Goal: Task Accomplishment & Management: Manage account settings

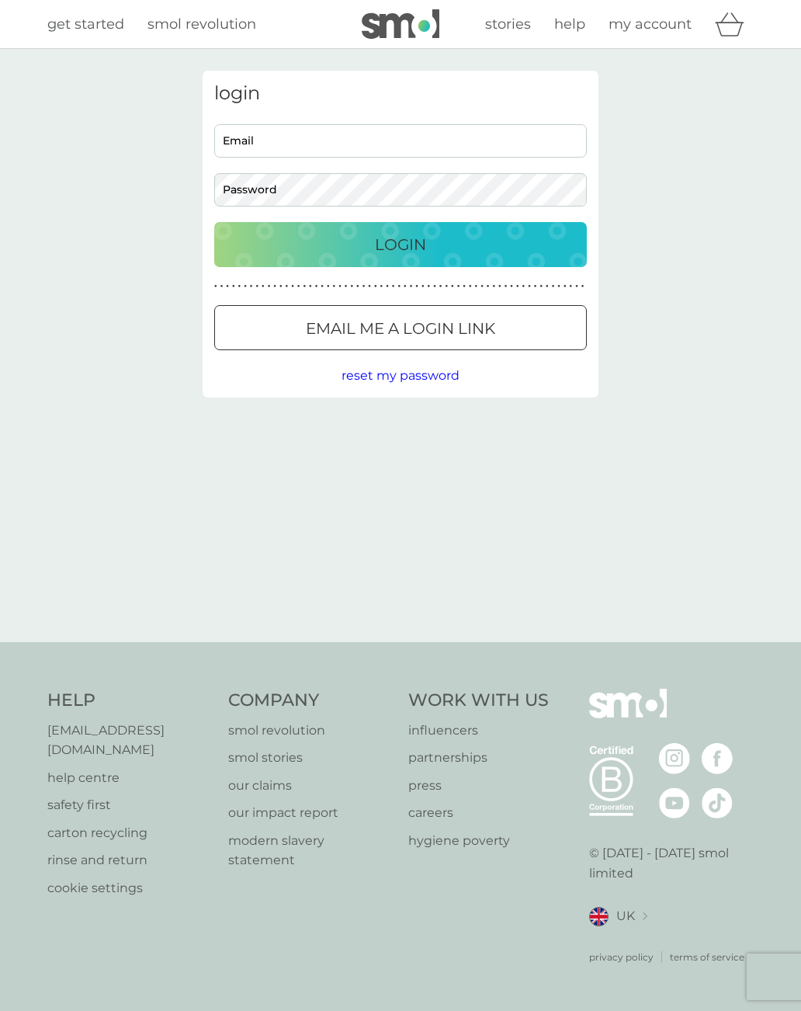
click at [447, 142] on input "Email" at bounding box center [400, 140] width 373 height 33
click at [438, 144] on input "creggsmichelle@yahoo.co.i" at bounding box center [400, 140] width 373 height 33
type input "[EMAIL_ADDRESS][DOMAIN_NAME]"
click at [524, 325] on div "Email me a login link" at bounding box center [400, 328] width 371 height 25
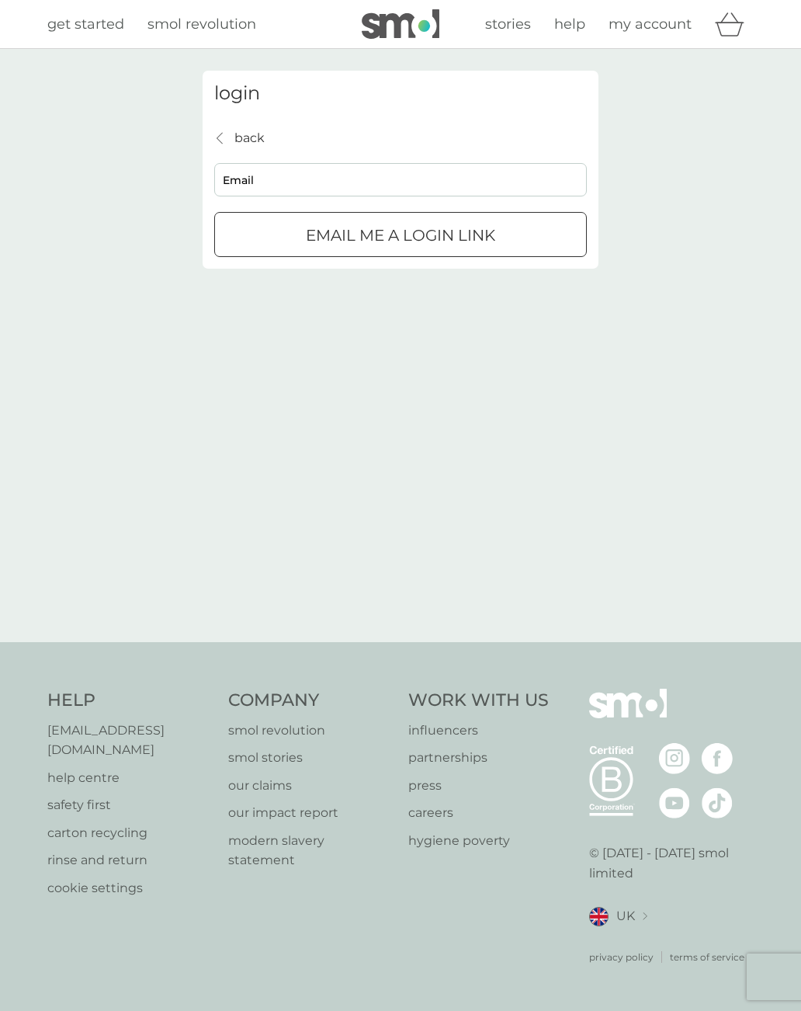
click at [536, 176] on input "Email" at bounding box center [400, 179] width 373 height 33
type input "[EMAIL_ADDRESS][DOMAIN_NAME]"
click at [546, 239] on div "Email me a login link" at bounding box center [400, 235] width 371 height 25
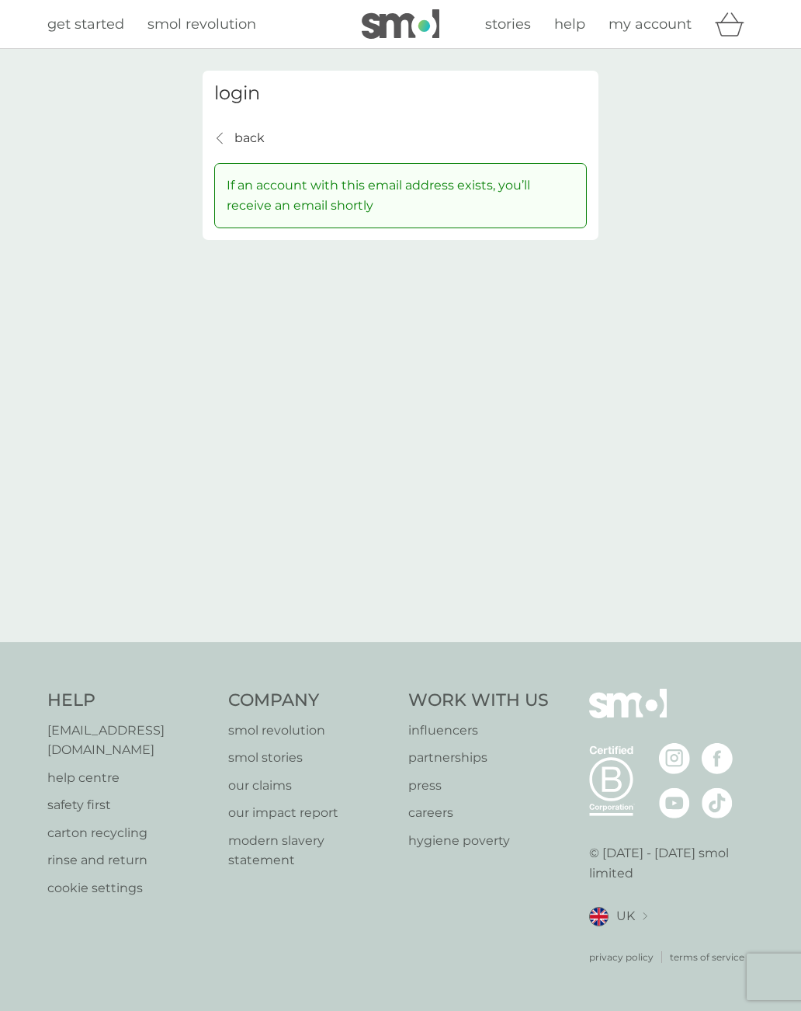
click at [252, 144] on p "back" at bounding box center [249, 138] width 30 height 20
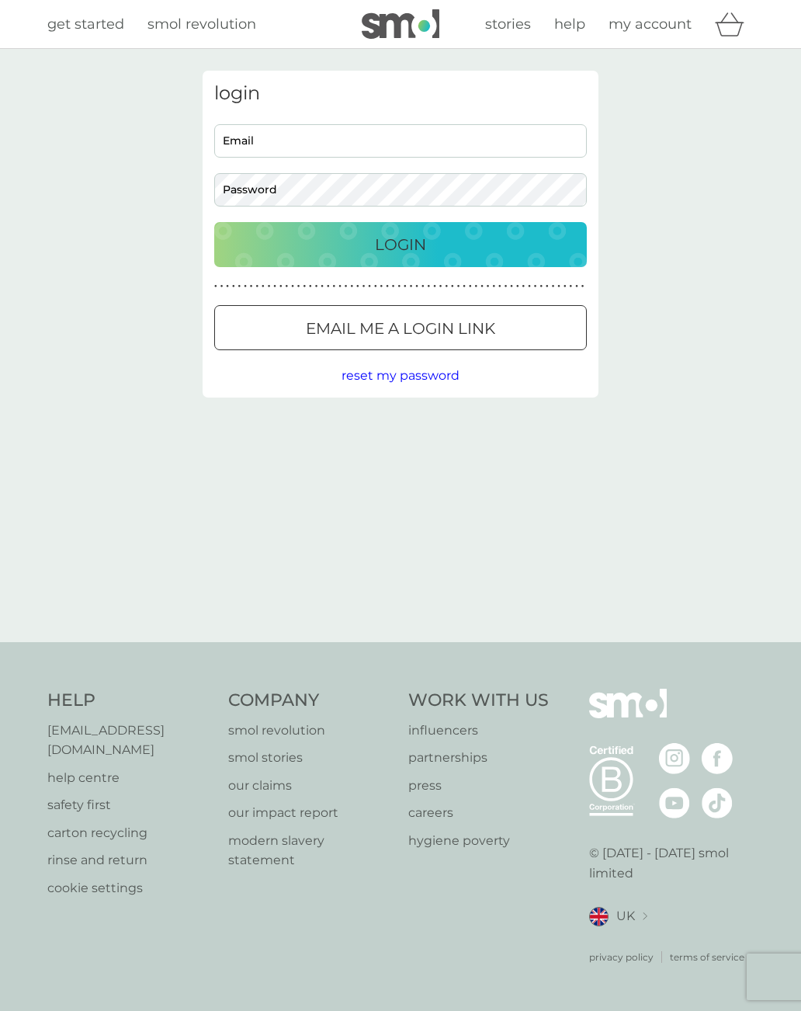
click at [467, 135] on input "Email" at bounding box center [400, 140] width 373 height 33
type input "[EMAIL_ADDRESS][DOMAIN_NAME]"
click at [94, 470] on div "login [EMAIL_ADDRESS][DOMAIN_NAME] Email Password Login ● ● ● ● ● ● ● ● ● ● ● ●…" at bounding box center [400, 345] width 801 height 593
click at [457, 249] on div "Login" at bounding box center [401, 244] width 342 height 25
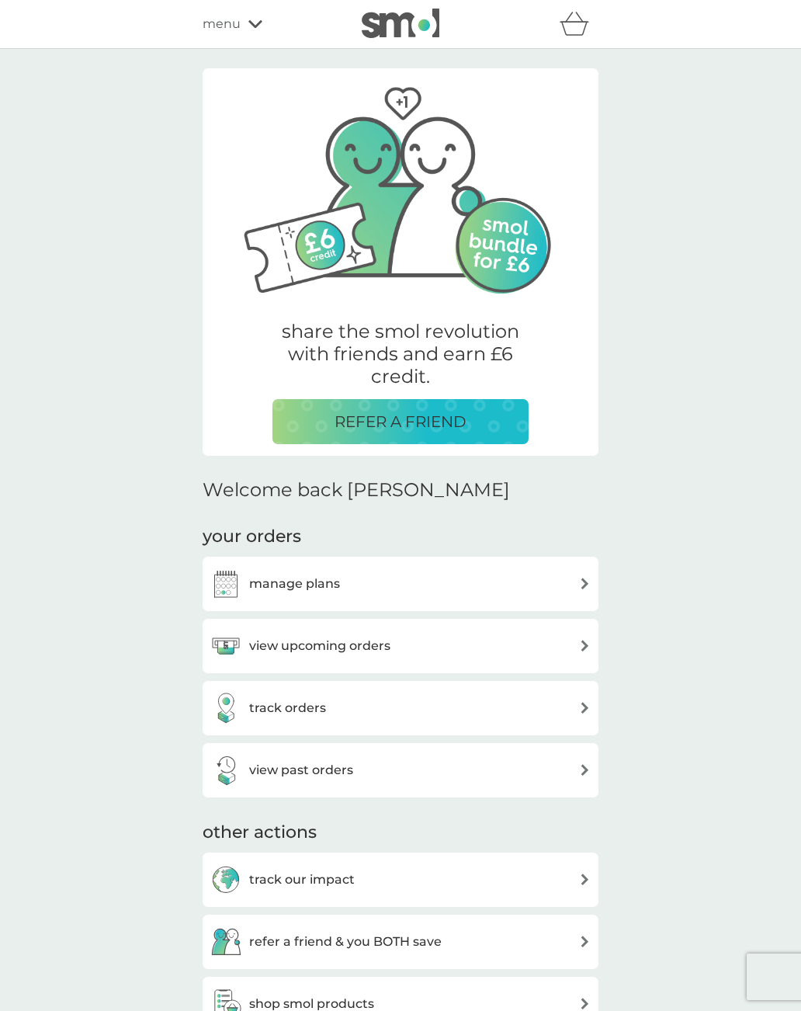
click at [581, 644] on img at bounding box center [585, 646] width 12 height 12
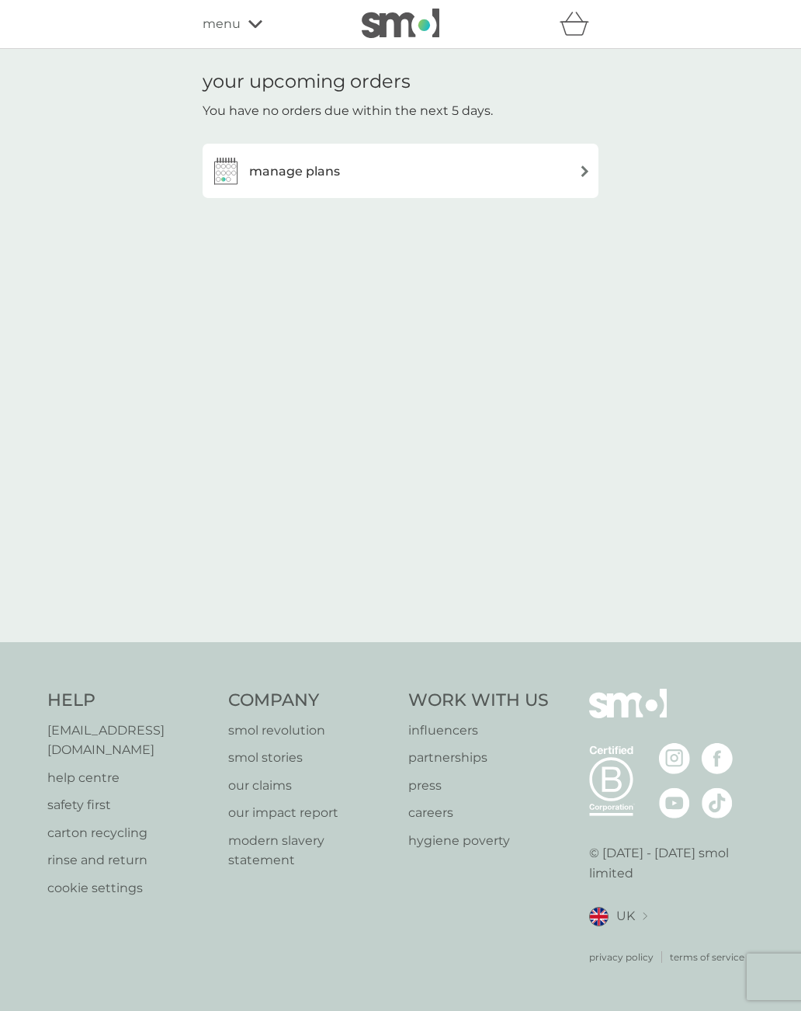
click at [564, 162] on div "manage plans" at bounding box center [400, 170] width 380 height 31
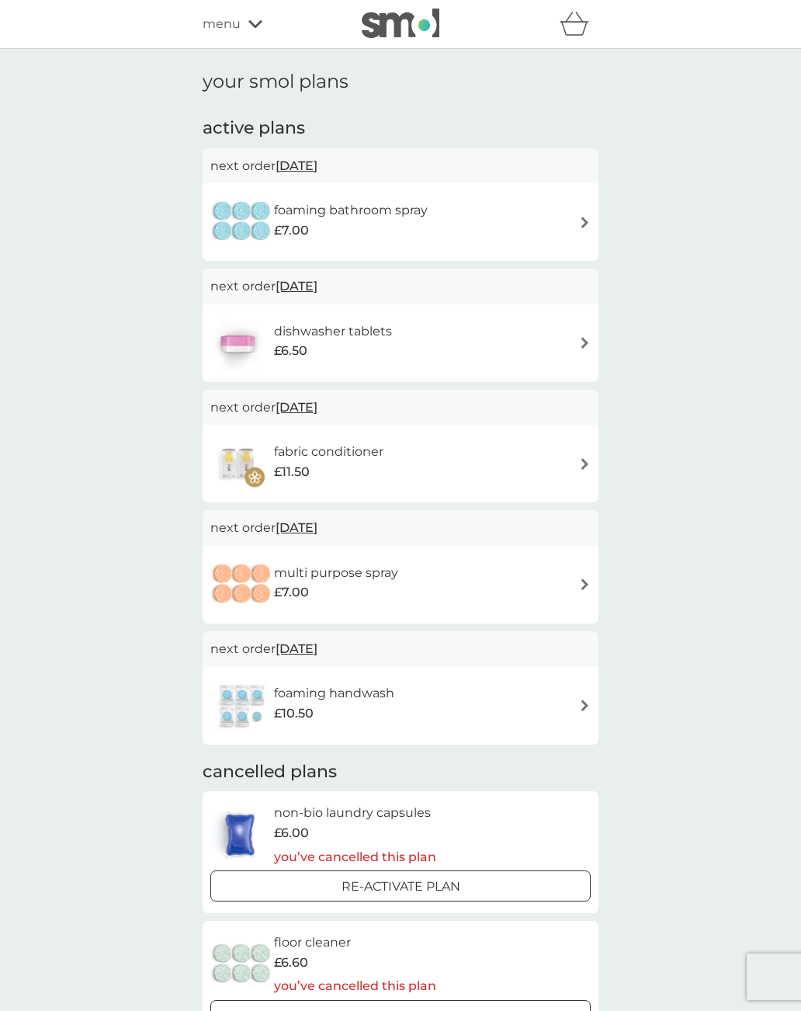
click at [583, 219] on img at bounding box center [585, 223] width 12 height 12
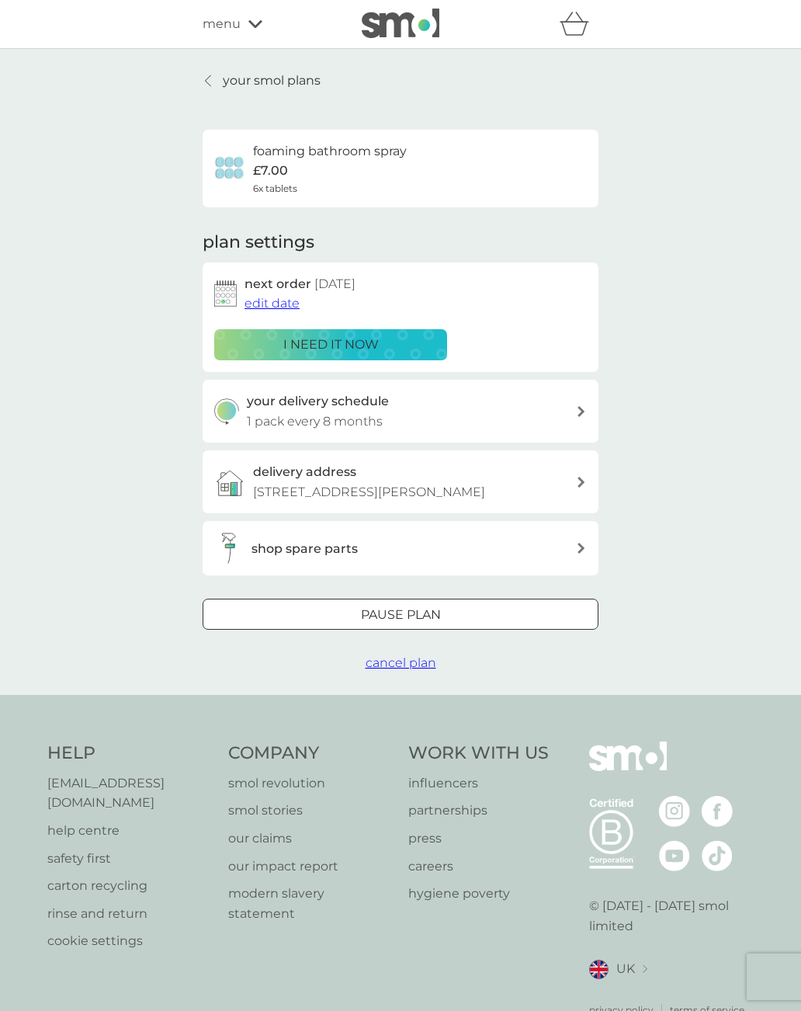
click at [225, 72] on p "your smol plans" at bounding box center [272, 81] width 98 height 20
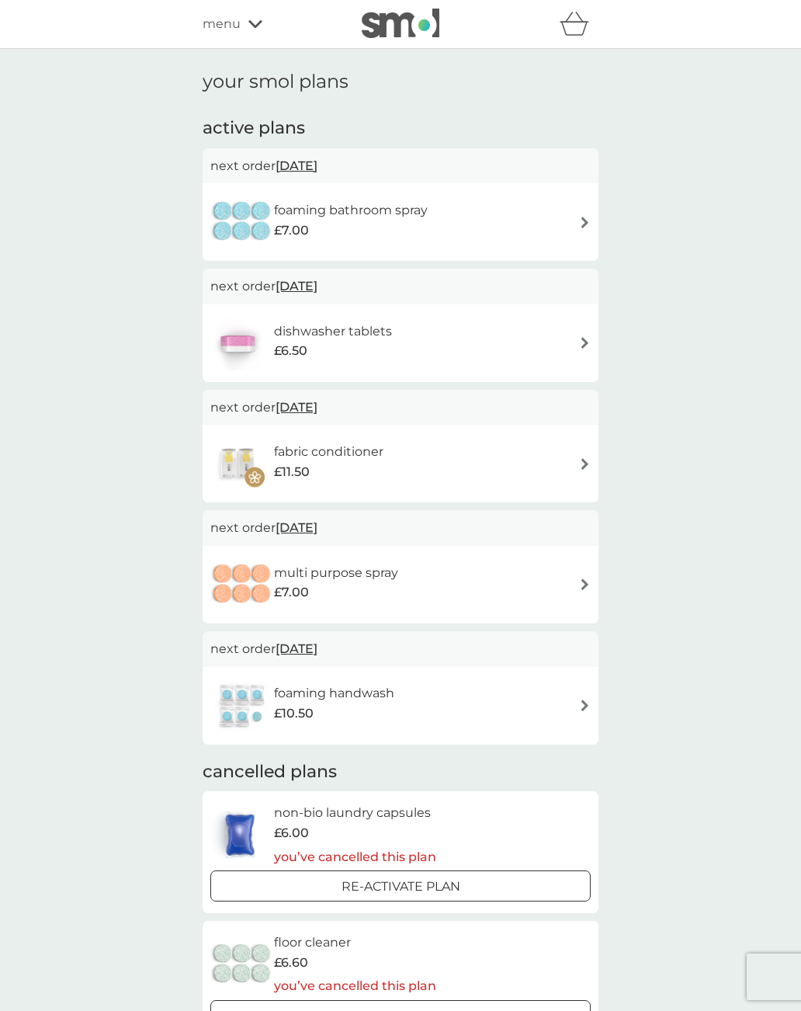
click at [586, 578] on img at bounding box center [585, 584] width 12 height 12
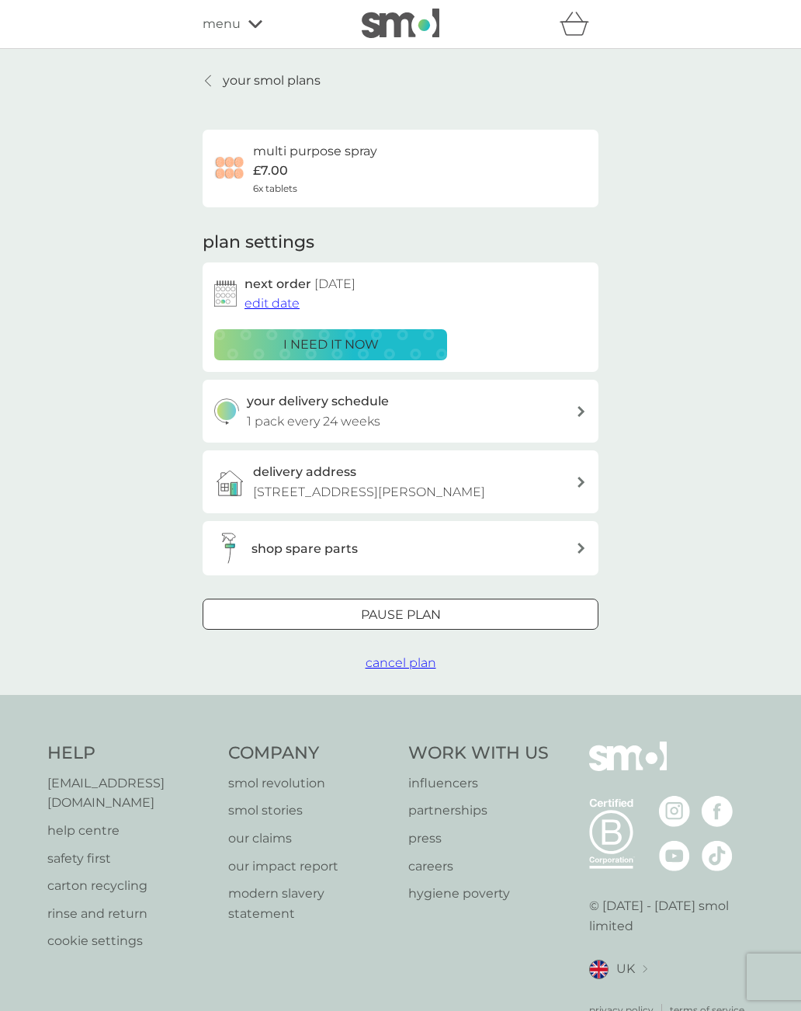
click at [283, 306] on span "edit date" at bounding box center [272, 303] width 55 height 15
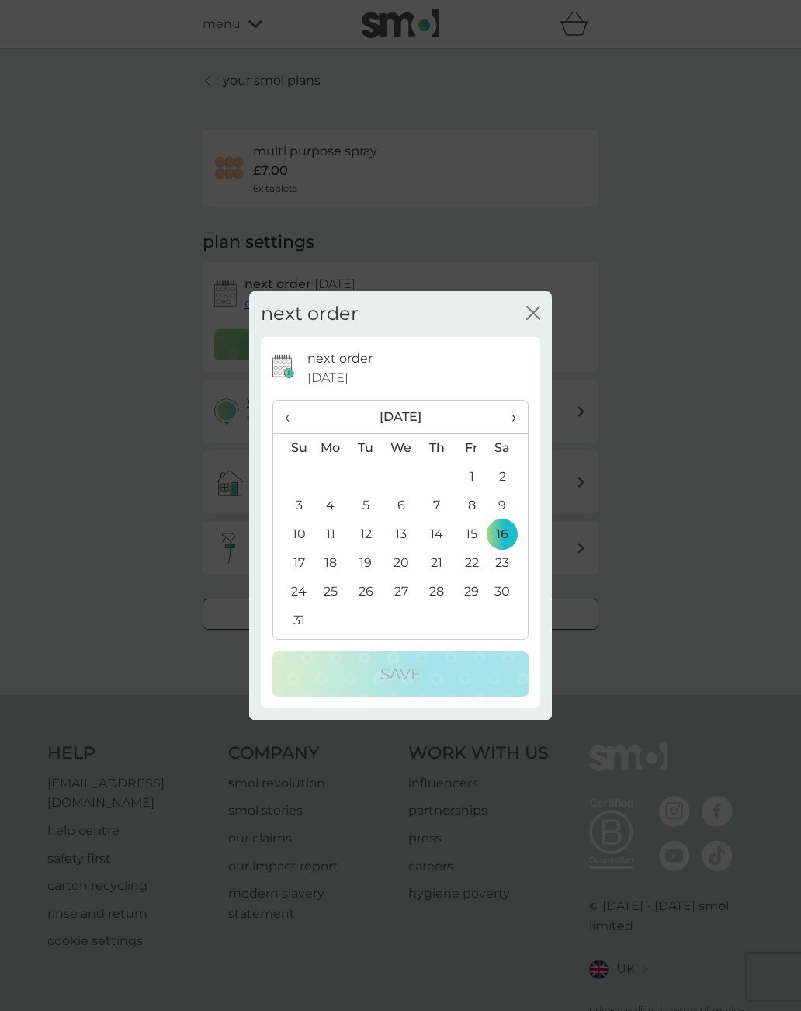
click at [549, 316] on div "next order close" at bounding box center [400, 314] width 303 height 46
click at [539, 314] on icon "close" at bounding box center [533, 313] width 14 height 14
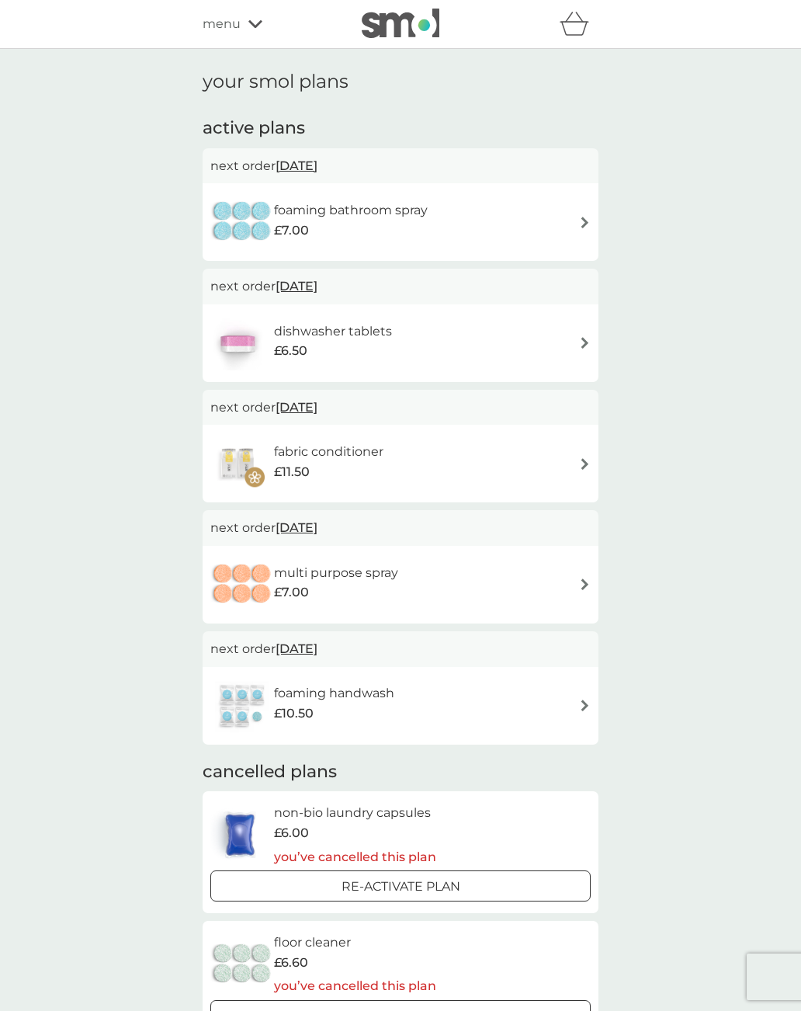
click at [588, 226] on img at bounding box center [585, 223] width 12 height 12
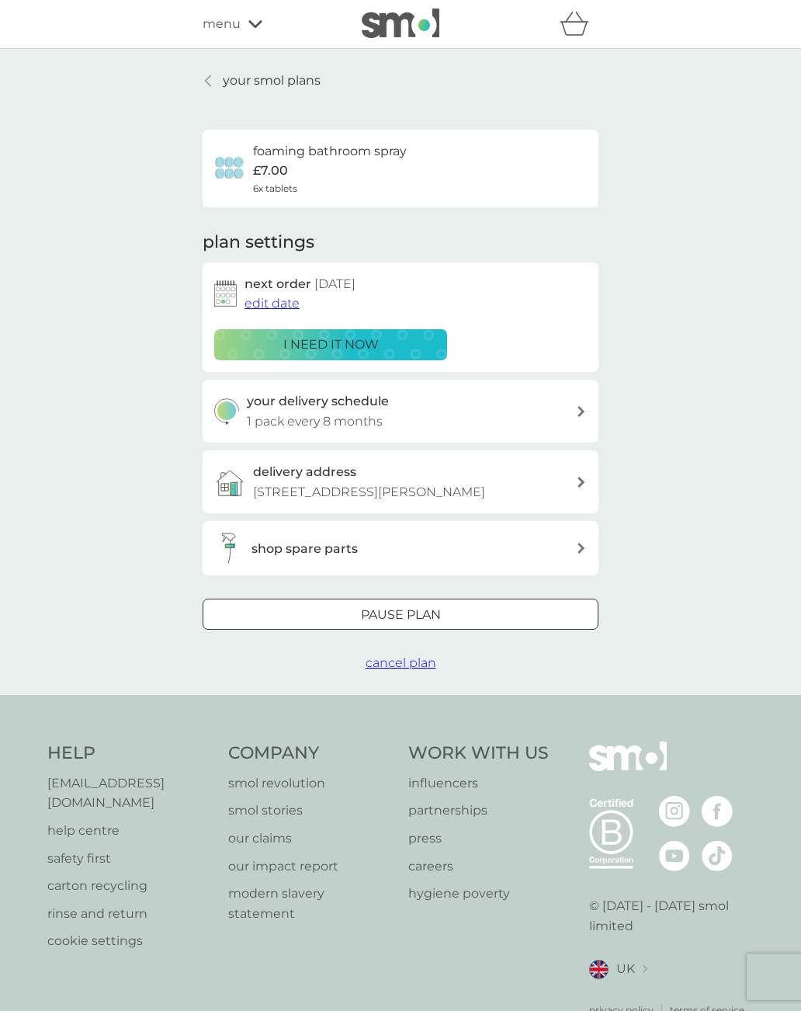
click at [241, 78] on p "your smol plans" at bounding box center [272, 81] width 98 height 20
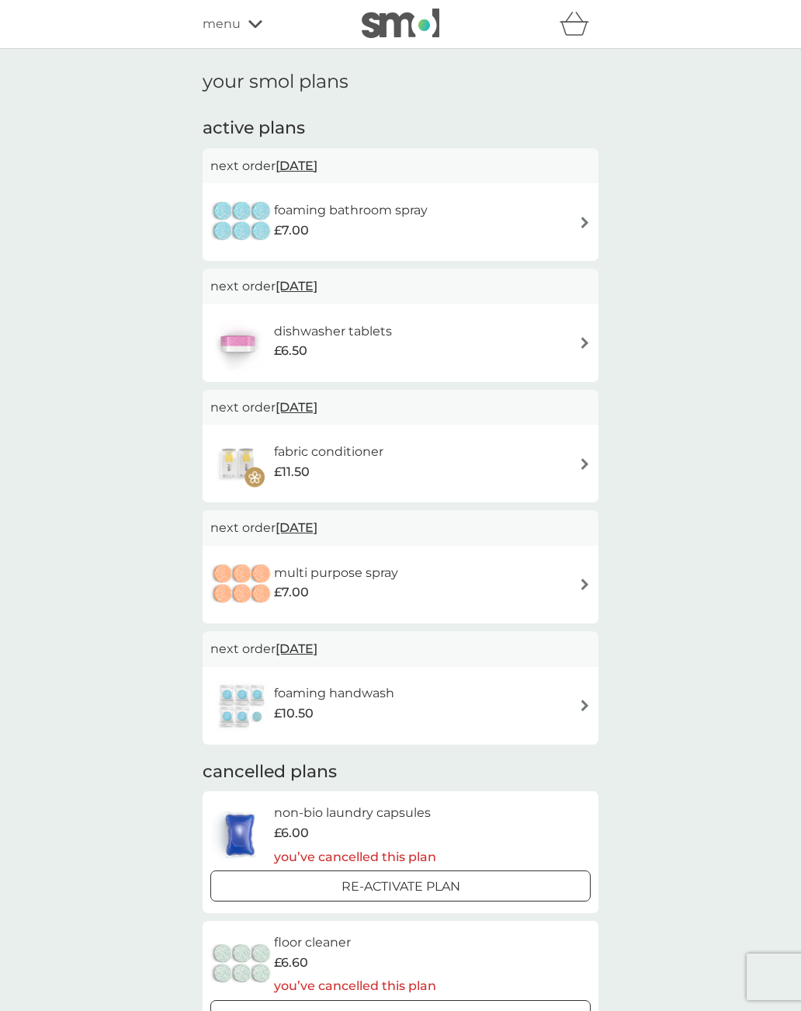
click at [583, 224] on img at bounding box center [585, 223] width 12 height 12
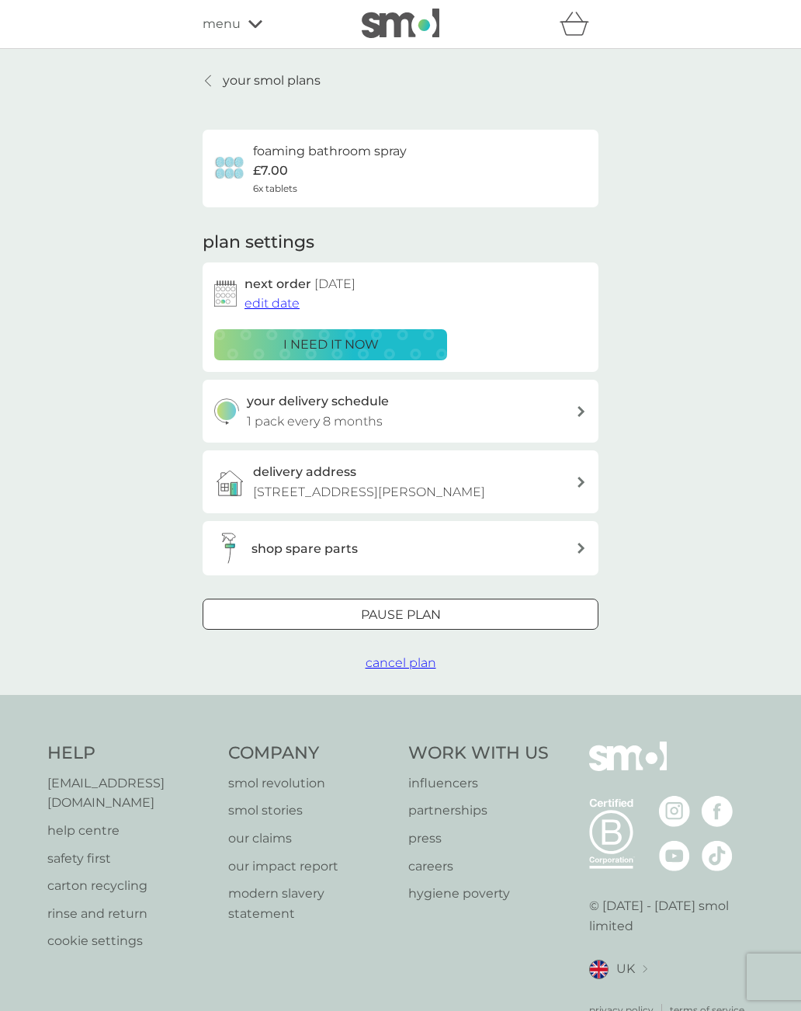
click at [236, 87] on p "your smol plans" at bounding box center [272, 81] width 98 height 20
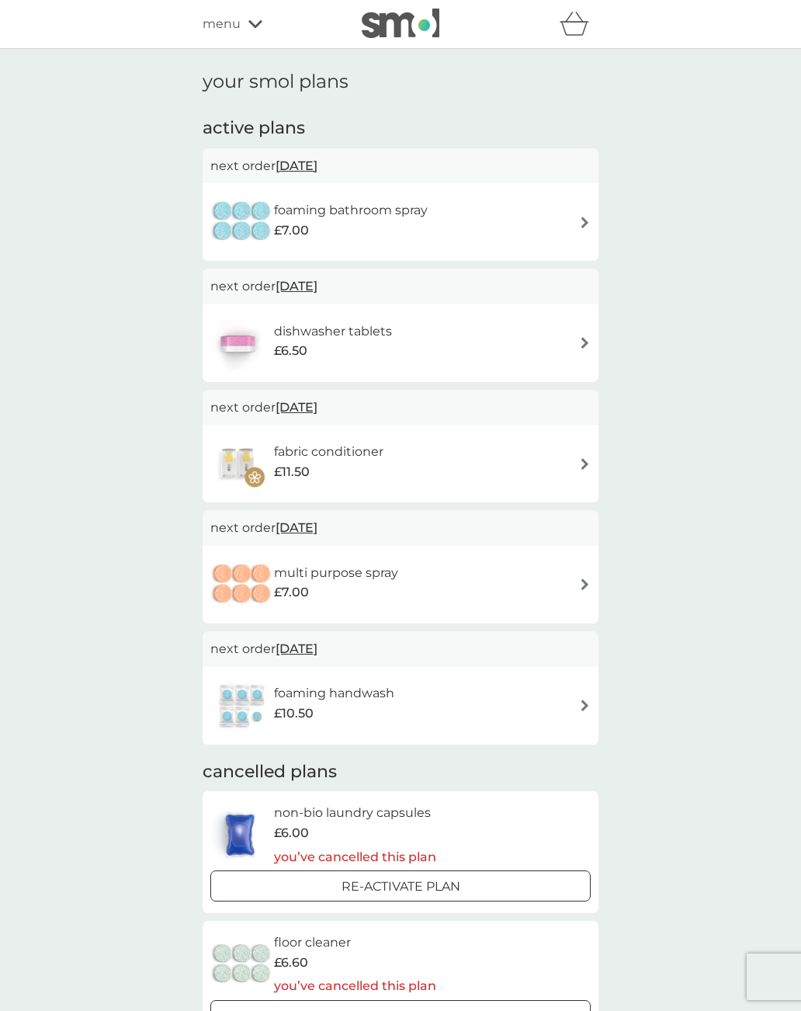
click at [583, 222] on img at bounding box center [585, 223] width 12 height 12
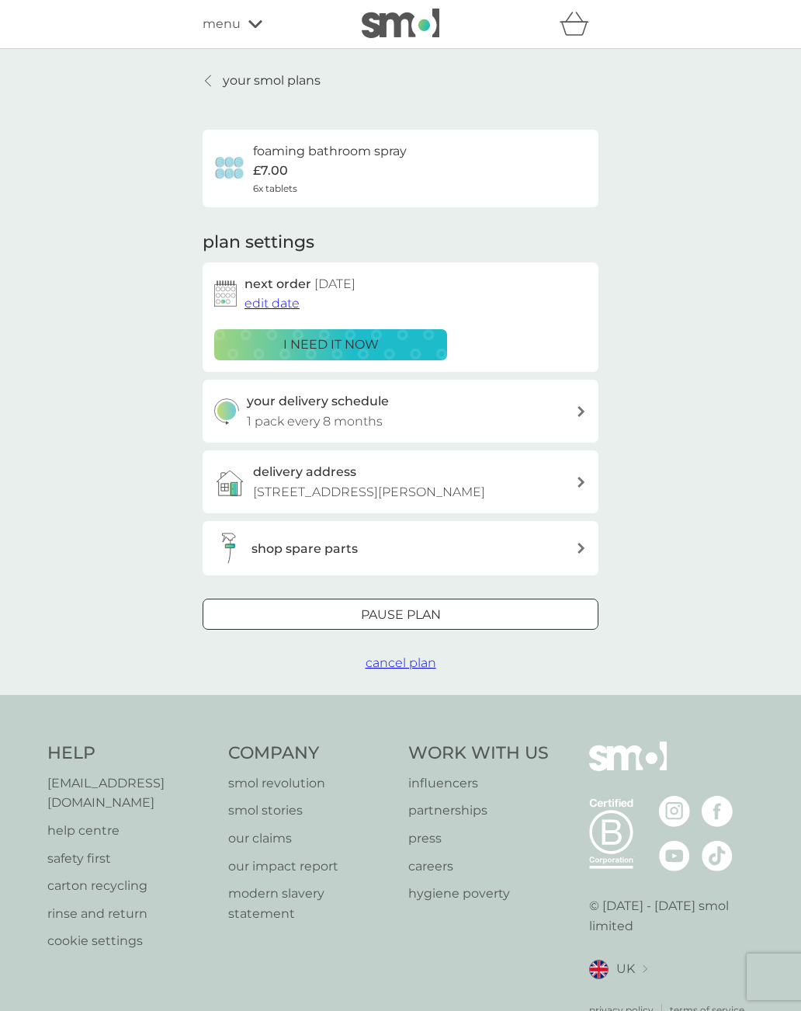
click at [271, 304] on span "edit date" at bounding box center [272, 303] width 55 height 15
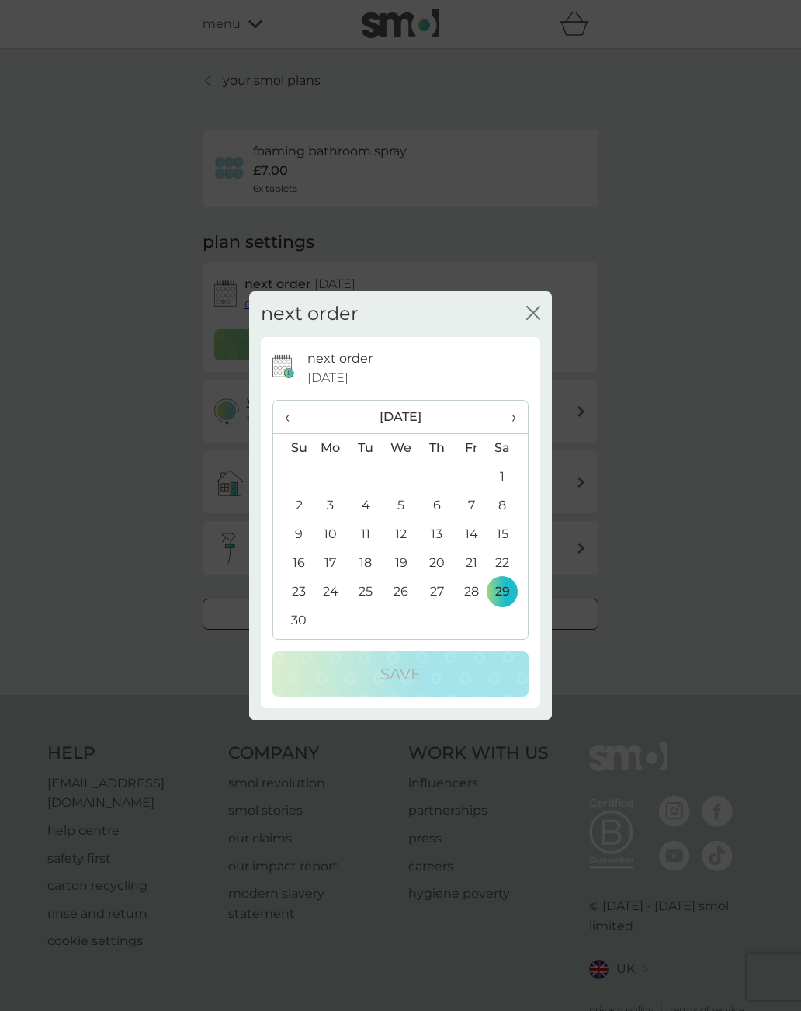
click at [515, 416] on span "›" at bounding box center [509, 417] width 16 height 33
click at [511, 412] on span "›" at bounding box center [509, 417] width 16 height 33
click at [515, 410] on span "›" at bounding box center [509, 417] width 16 height 33
click at [514, 407] on span "›" at bounding box center [509, 417] width 16 height 33
click at [511, 406] on span "›" at bounding box center [509, 417] width 16 height 33
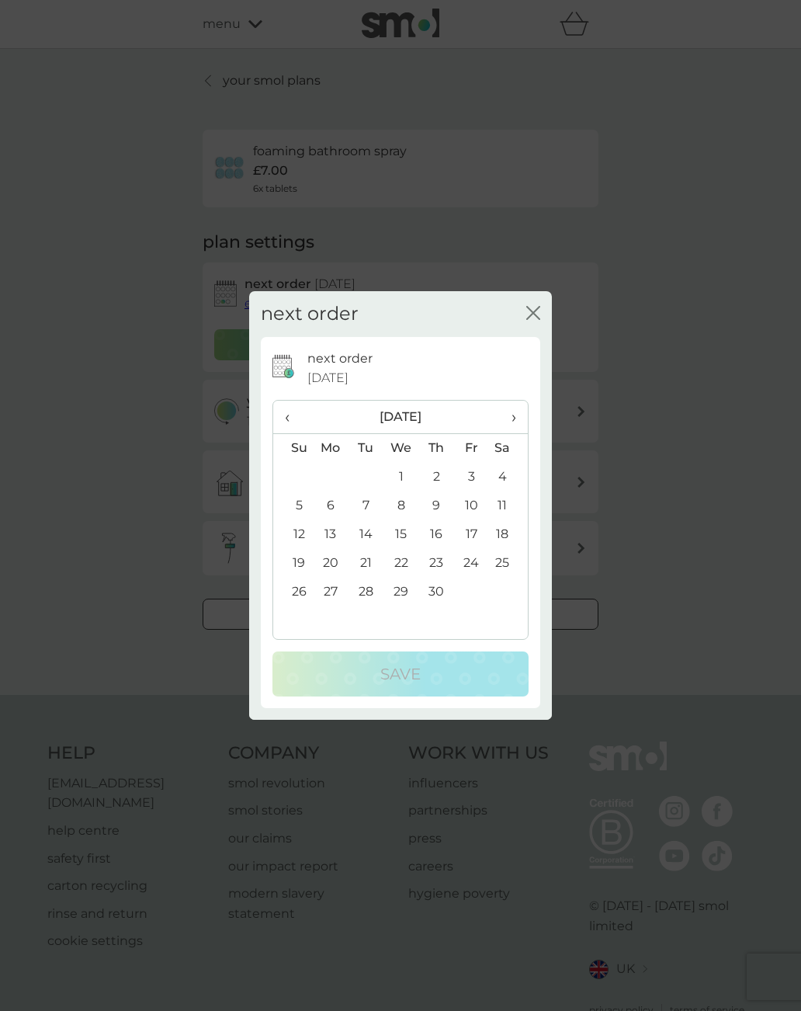
click at [512, 404] on span "›" at bounding box center [509, 417] width 16 height 33
click at [507, 533] on td "16" at bounding box center [508, 534] width 39 height 29
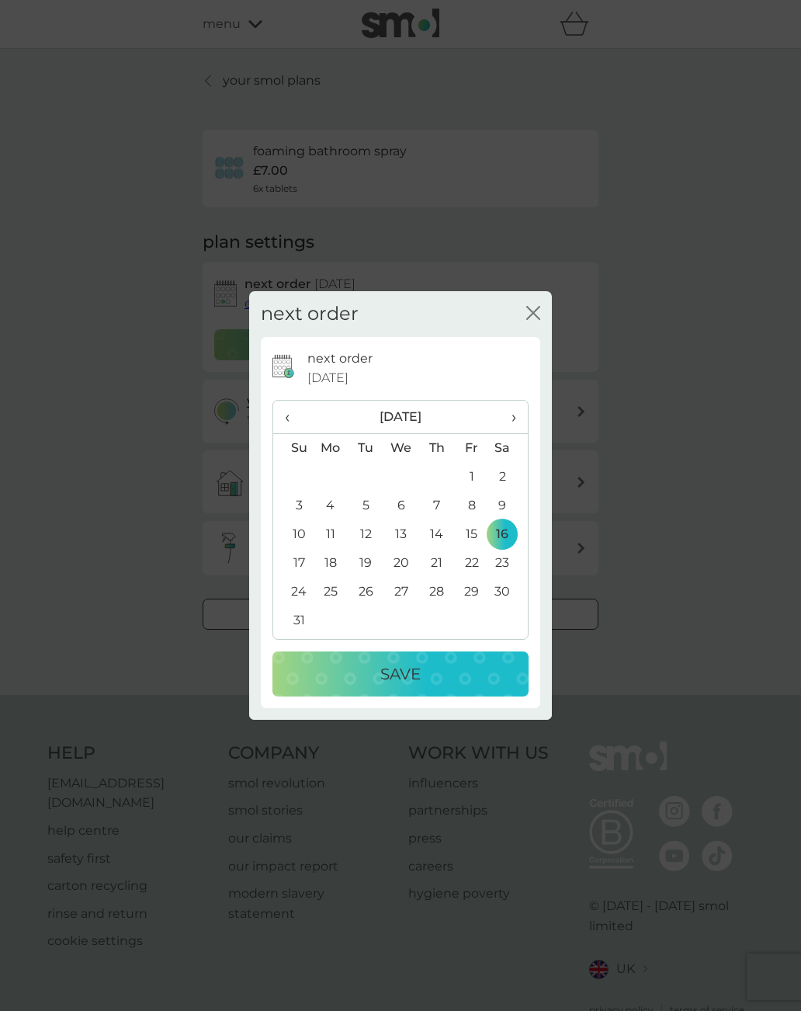
click at [410, 670] on p "Save" at bounding box center [400, 673] width 40 height 25
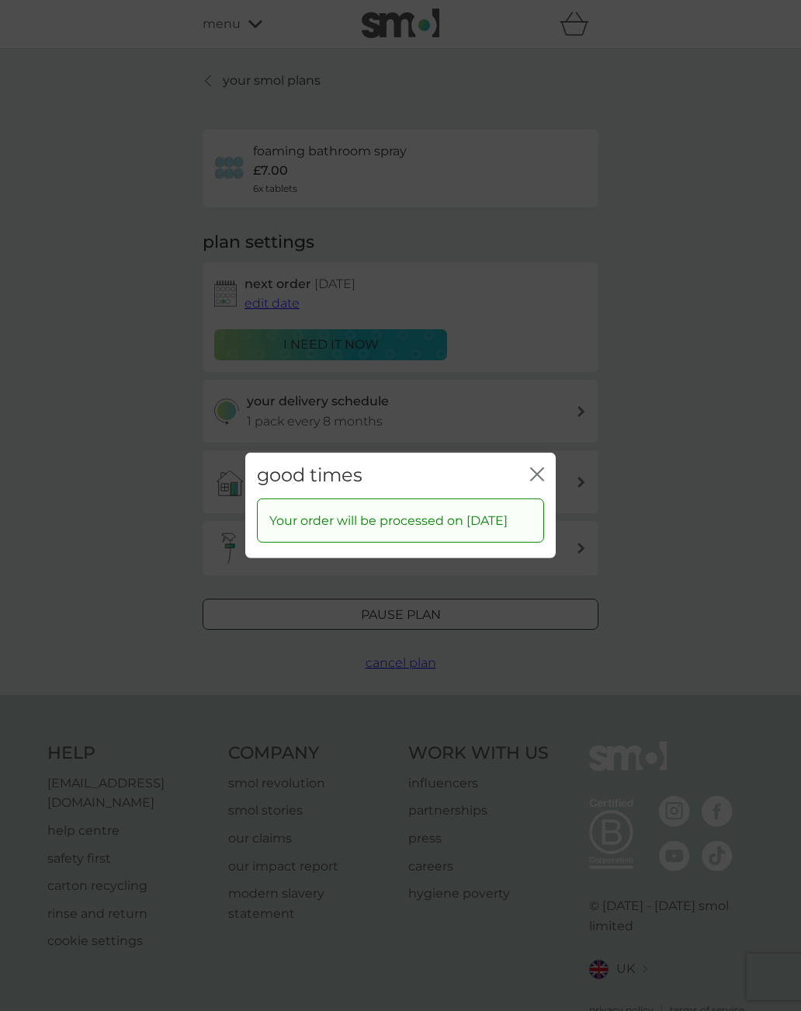
click at [543, 467] on icon "close" at bounding box center [537, 474] width 14 height 14
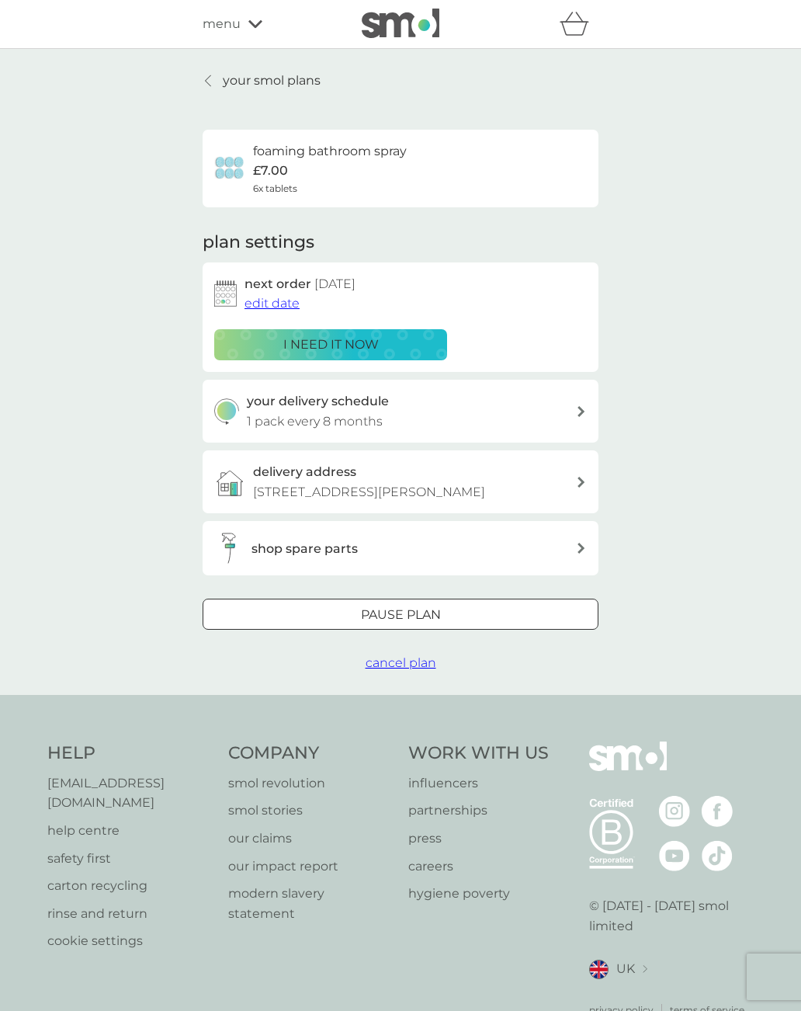
click at [237, 83] on p "your smol plans" at bounding box center [272, 81] width 98 height 20
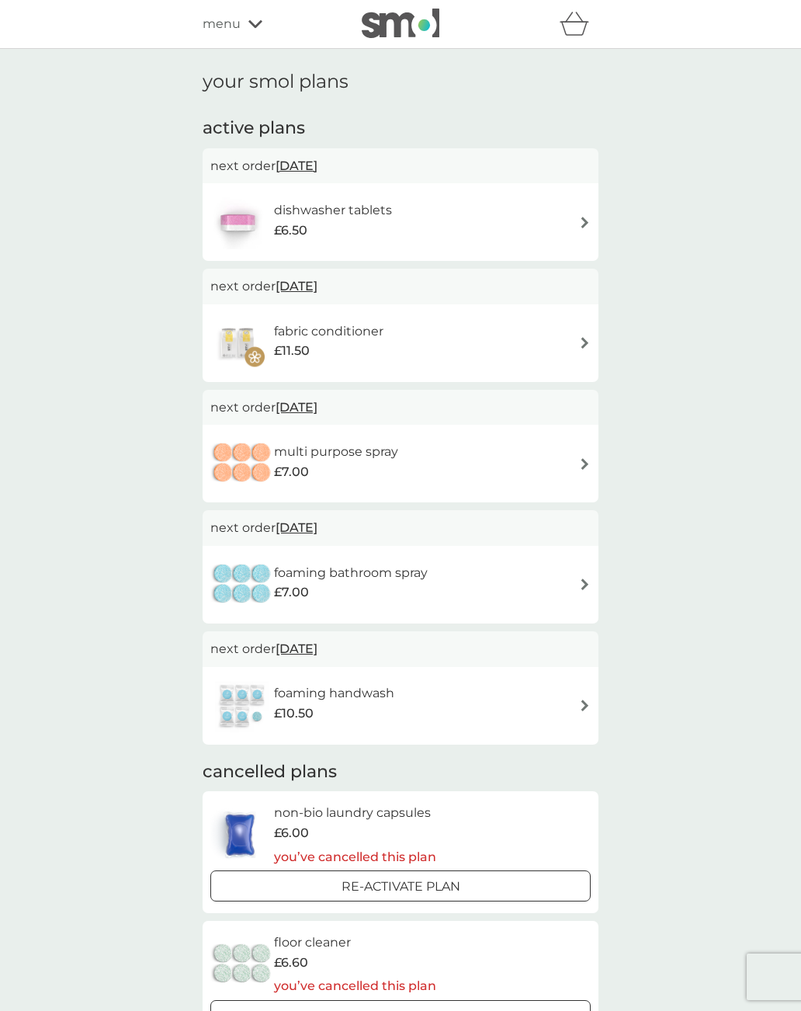
click at [589, 700] on img at bounding box center [585, 705] width 12 height 12
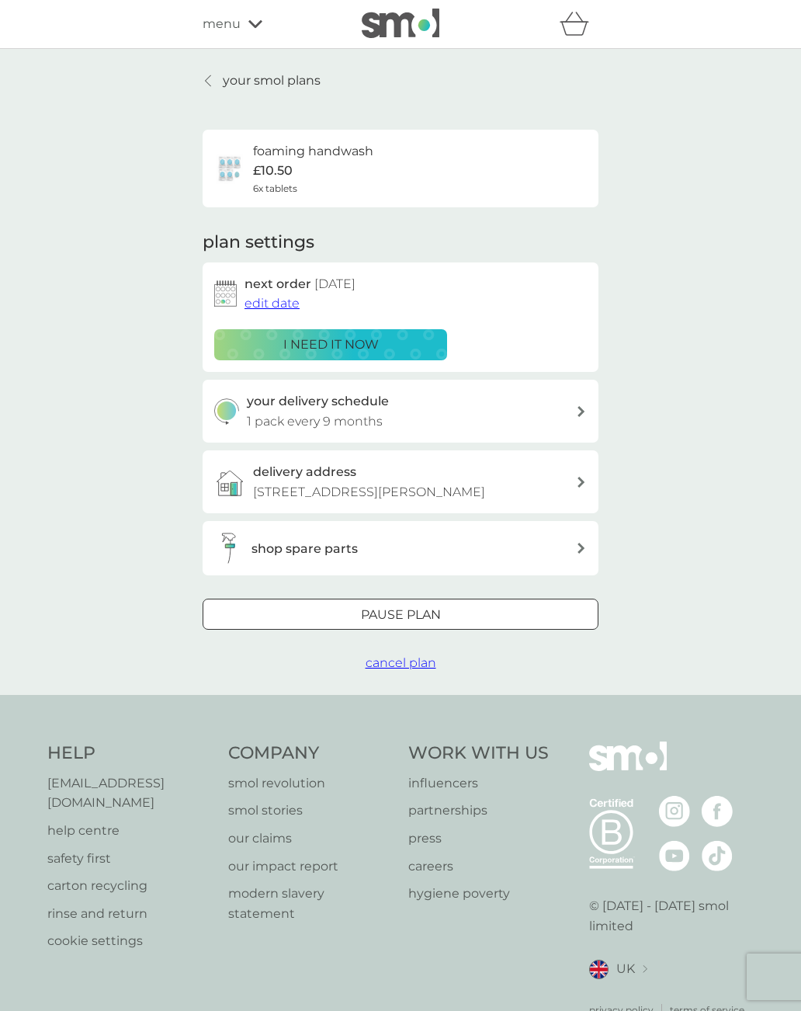
click at [280, 307] on span "edit date" at bounding box center [272, 303] width 55 height 15
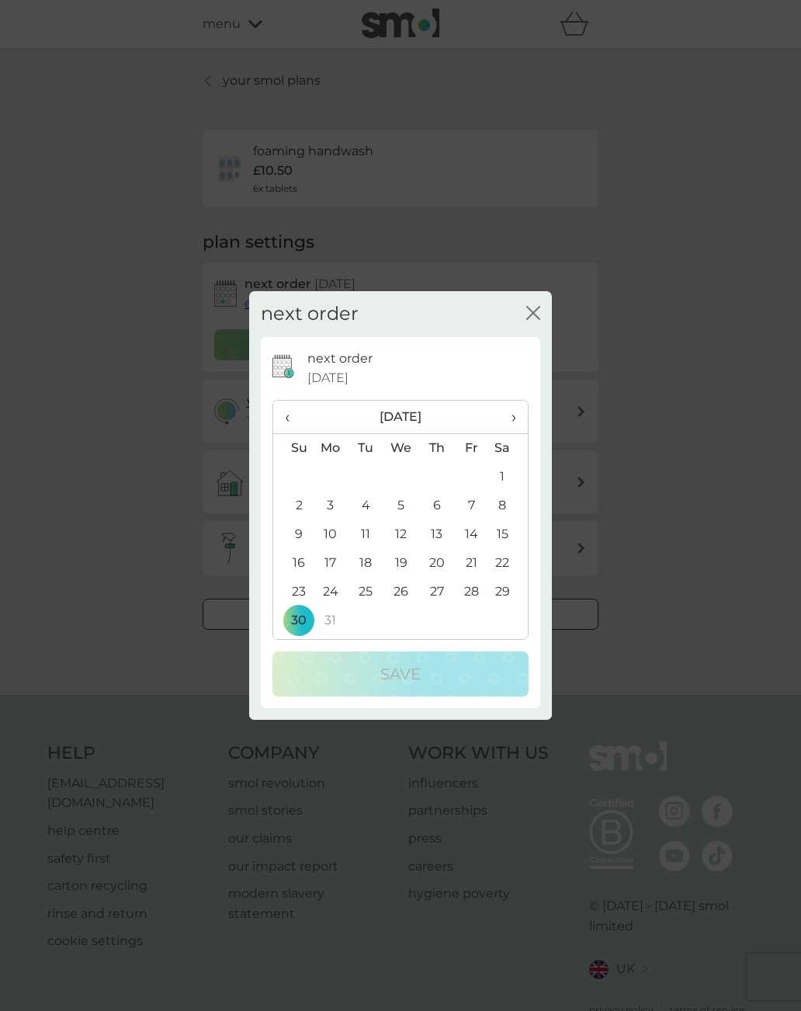
click at [289, 418] on span "‹" at bounding box center [293, 417] width 16 height 33
click at [293, 414] on span "‹" at bounding box center [293, 417] width 16 height 33
click at [294, 415] on span "‹" at bounding box center [293, 417] width 16 height 33
click at [511, 529] on td "16" at bounding box center [508, 534] width 39 height 29
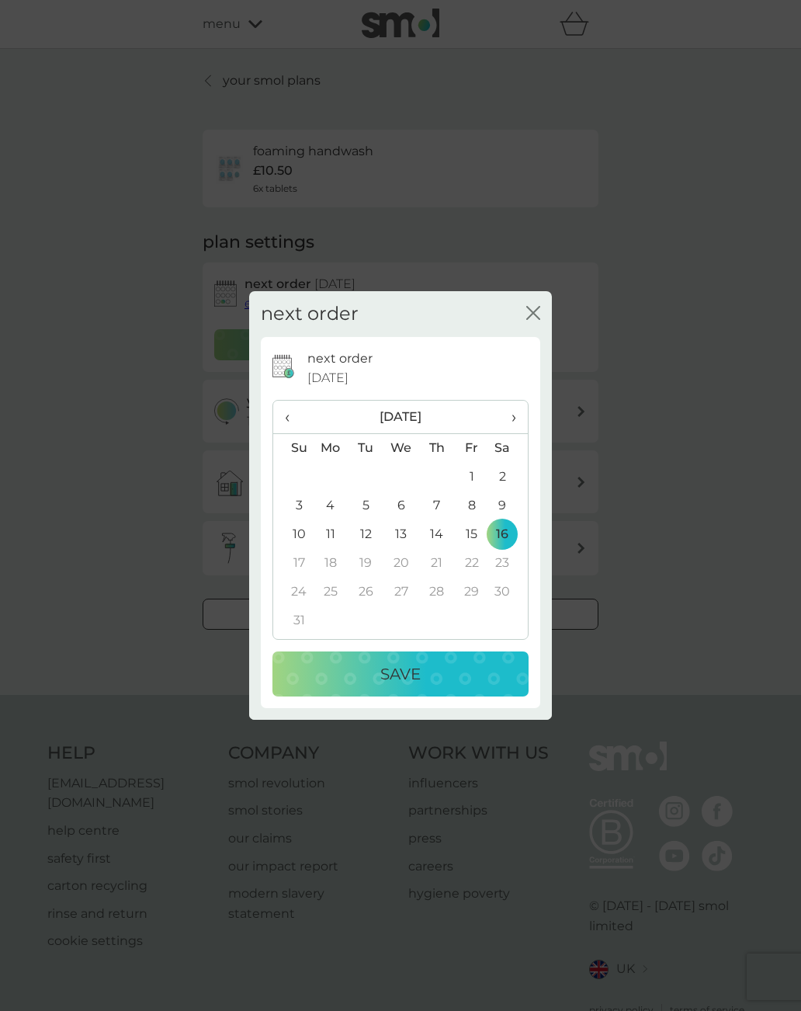
click at [418, 663] on p "Save" at bounding box center [400, 673] width 40 height 25
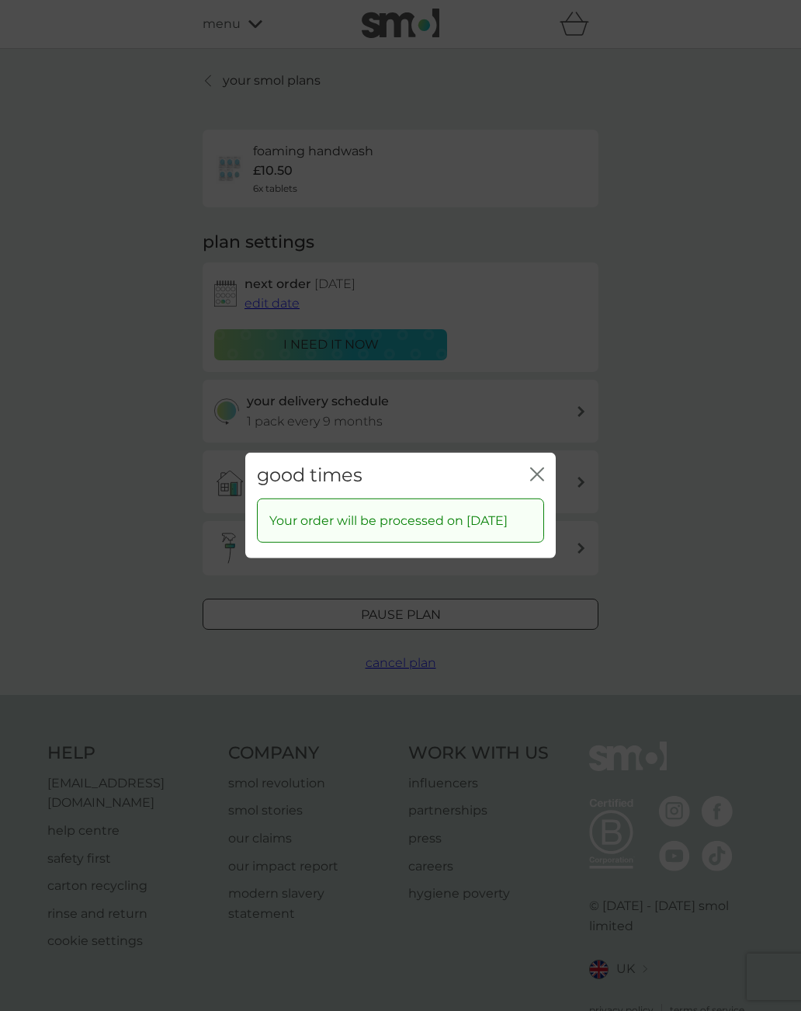
click at [540, 468] on icon "close" at bounding box center [540, 474] width 6 height 12
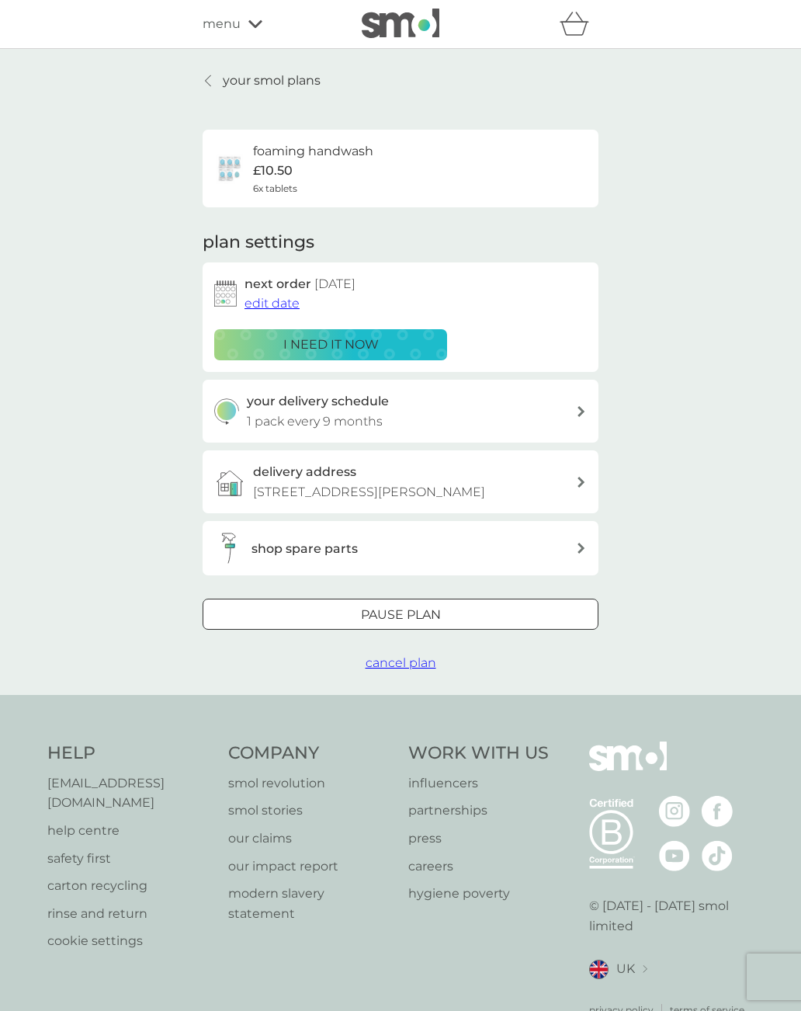
click at [234, 87] on p "your smol plans" at bounding box center [272, 81] width 98 height 20
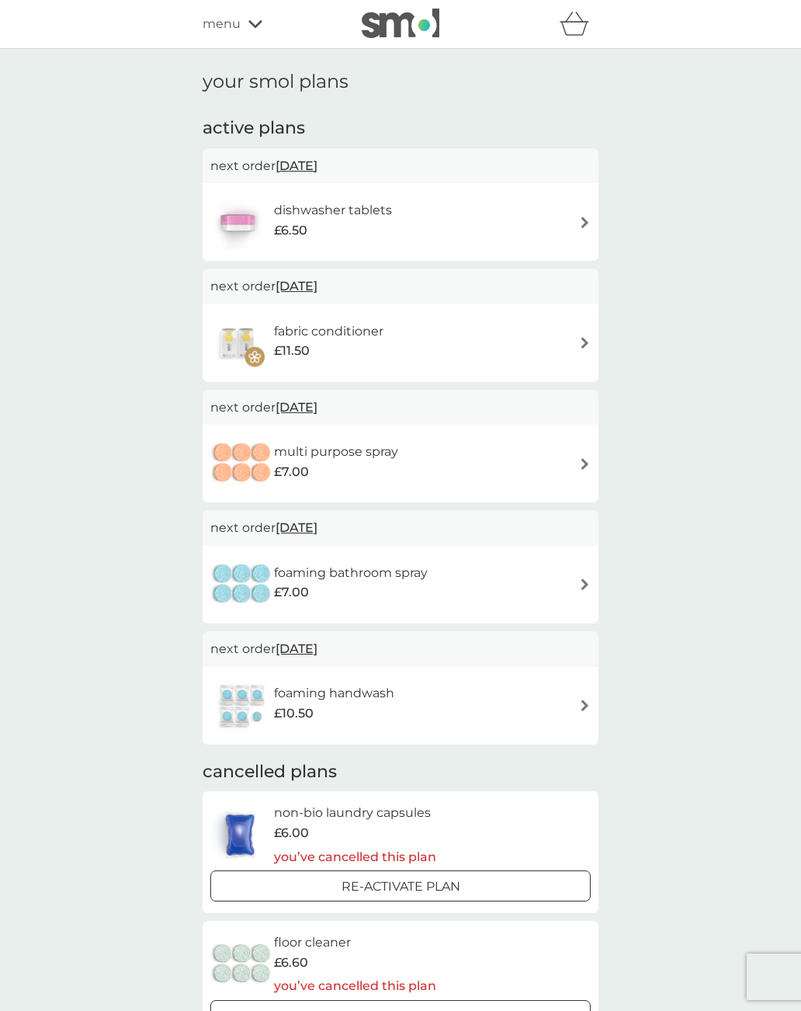
click at [583, 220] on img at bounding box center [585, 223] width 12 height 12
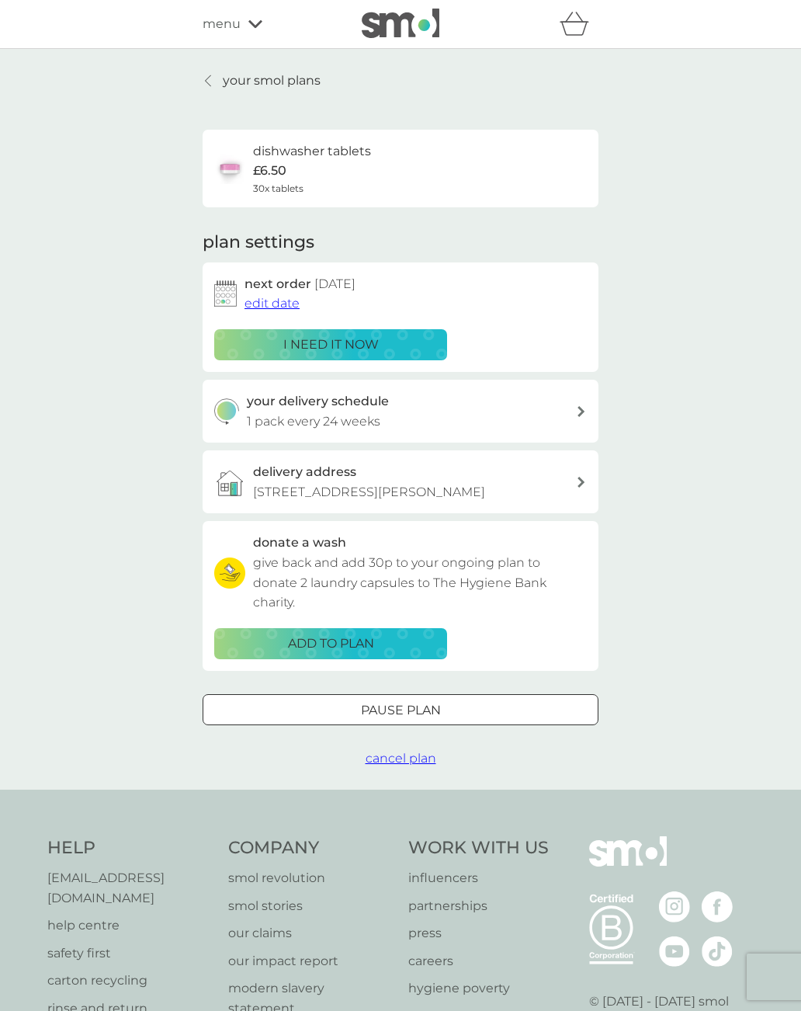
click at [278, 305] on span "edit date" at bounding box center [272, 303] width 55 height 15
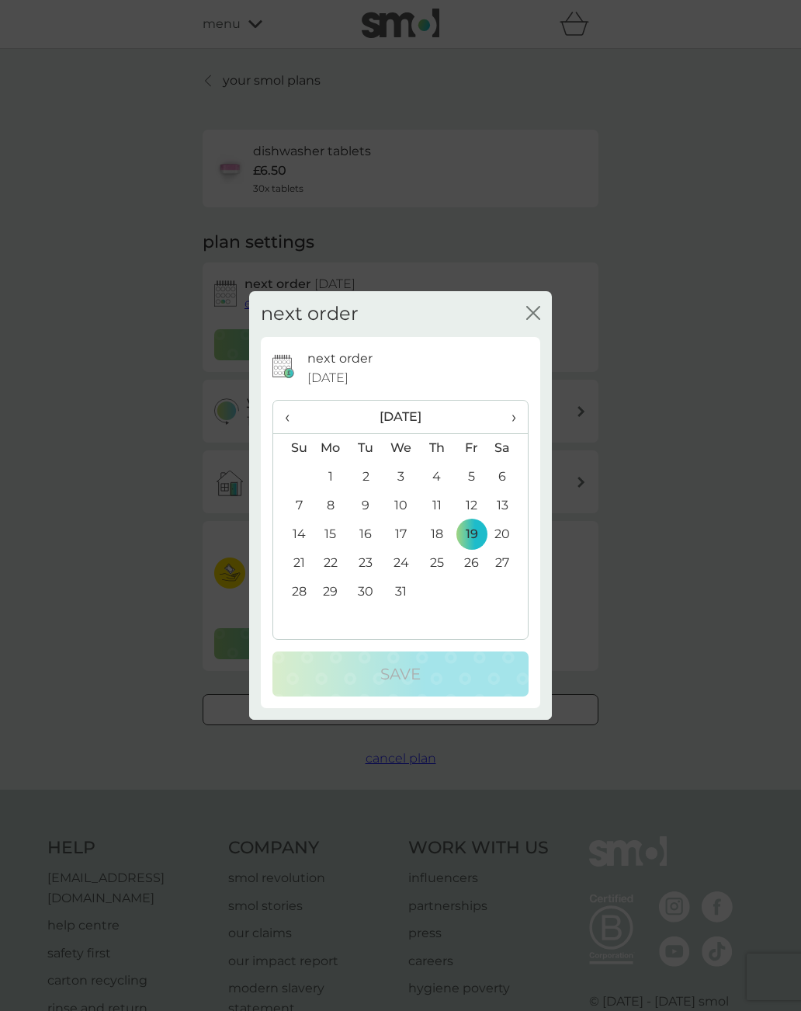
click at [514, 419] on span "›" at bounding box center [509, 417] width 16 height 33
click at [512, 417] on span "›" at bounding box center [509, 417] width 16 height 33
click at [519, 408] on th "›" at bounding box center [508, 417] width 39 height 33
click at [518, 413] on th "›" at bounding box center [508, 417] width 39 height 33
click at [522, 410] on th "›" at bounding box center [508, 417] width 39 height 33
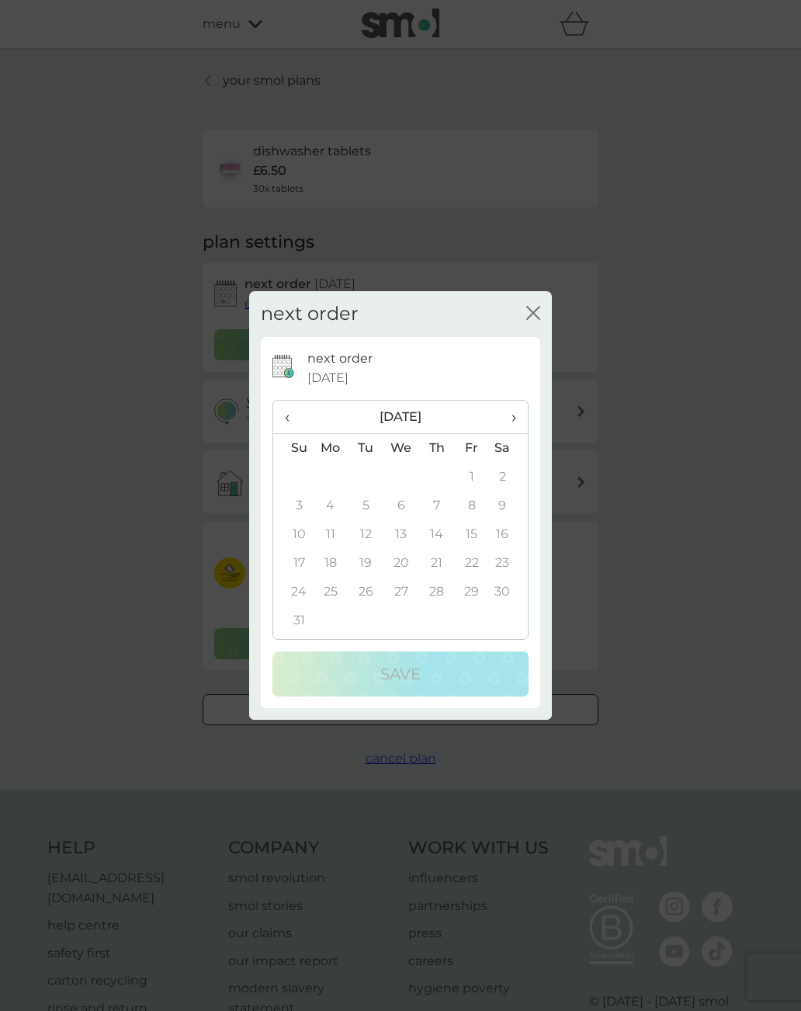
click at [507, 533] on td "16" at bounding box center [508, 534] width 39 height 29
click at [512, 535] on td "16" at bounding box center [508, 534] width 39 height 29
click at [531, 314] on icon "close" at bounding box center [533, 313] width 14 height 14
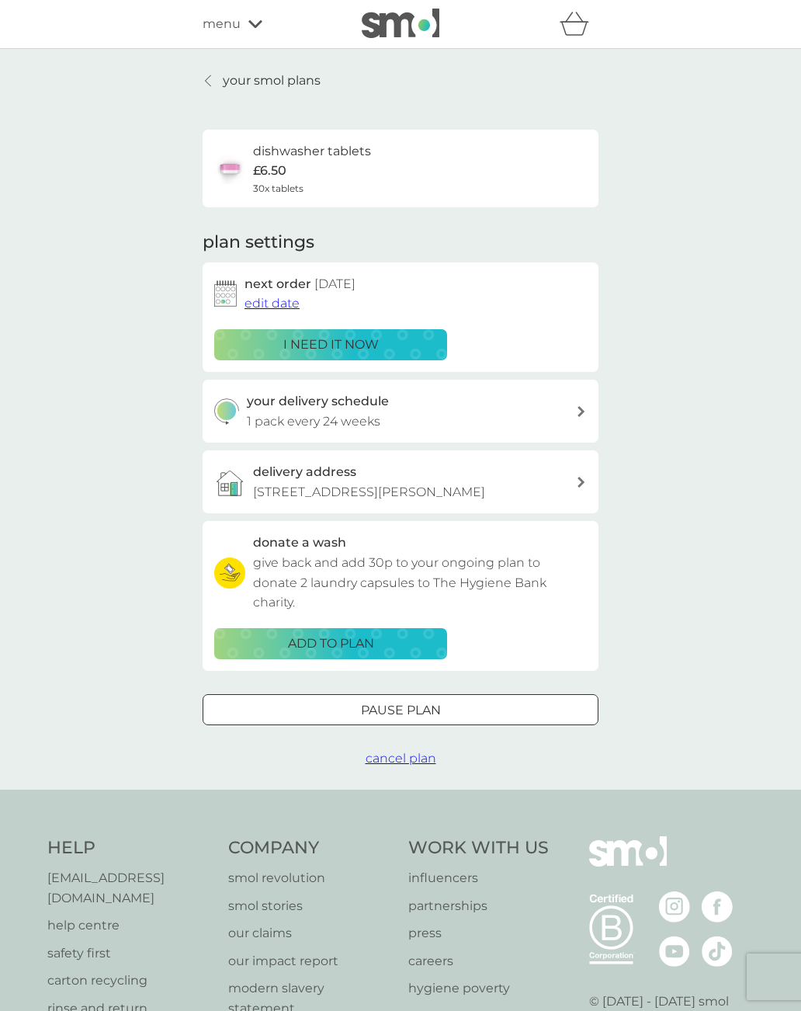
click at [579, 406] on icon at bounding box center [581, 411] width 7 height 11
select select "119"
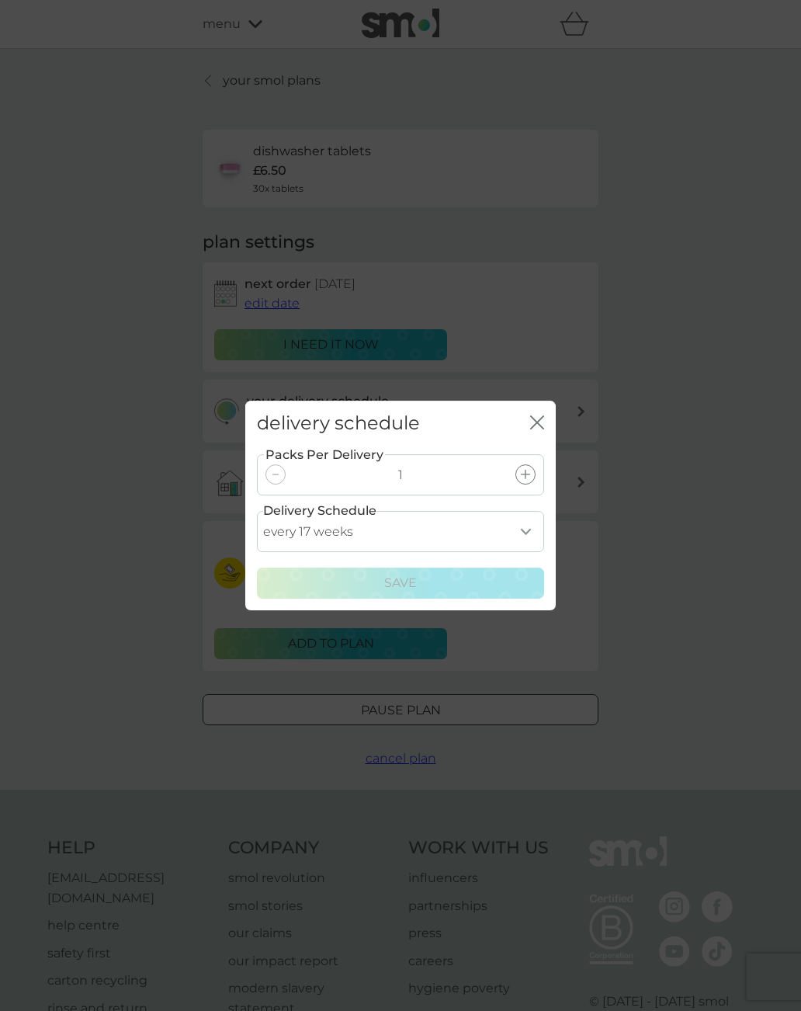
click at [529, 525] on select "every 1 week every 2 weeks every 3 weeks every 4 weeks every 5 weeks every 6 we…" at bounding box center [400, 531] width 287 height 41
click at [281, 478] on div at bounding box center [276, 474] width 20 height 20
click at [283, 474] on div at bounding box center [276, 474] width 20 height 20
click at [545, 418] on div "delivery schedule close" at bounding box center [400, 424] width 311 height 46
click at [542, 421] on icon "close" at bounding box center [537, 422] width 14 height 14
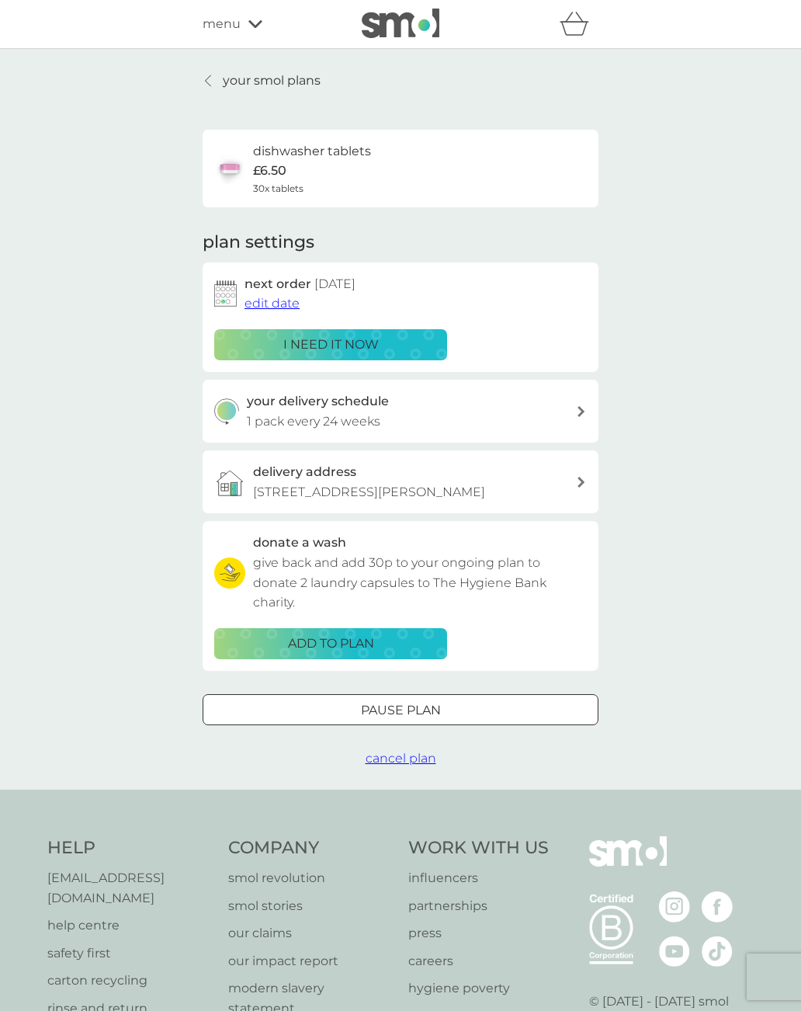
click at [286, 302] on span "edit date" at bounding box center [272, 303] width 55 height 15
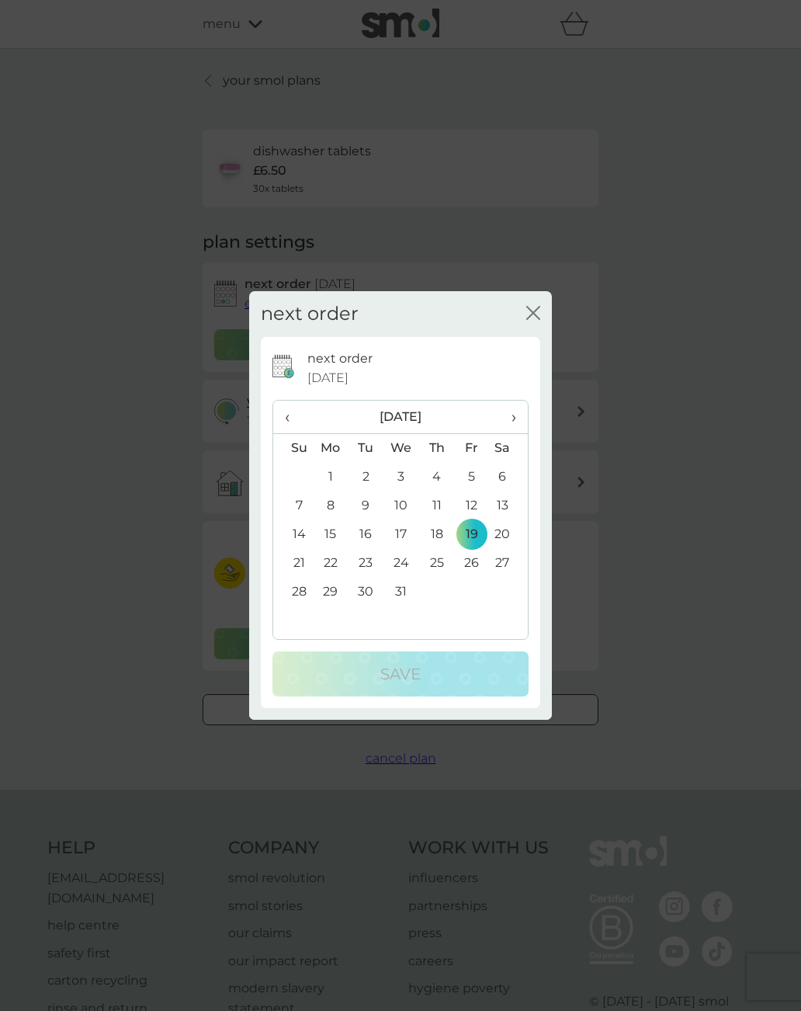
click at [523, 411] on th "›" at bounding box center [508, 417] width 39 height 33
click at [533, 394] on div "next order 19 Dec 2025 ‹ January 2026 › Su Mo Tu We Th Fr Sa 28 29 30 31 1 2 3 …" at bounding box center [400, 522] width 279 height 371
click at [517, 415] on th "›" at bounding box center [508, 417] width 39 height 33
click at [528, 415] on th "›" at bounding box center [508, 417] width 39 height 33
click at [526, 415] on th "›" at bounding box center [508, 417] width 39 height 33
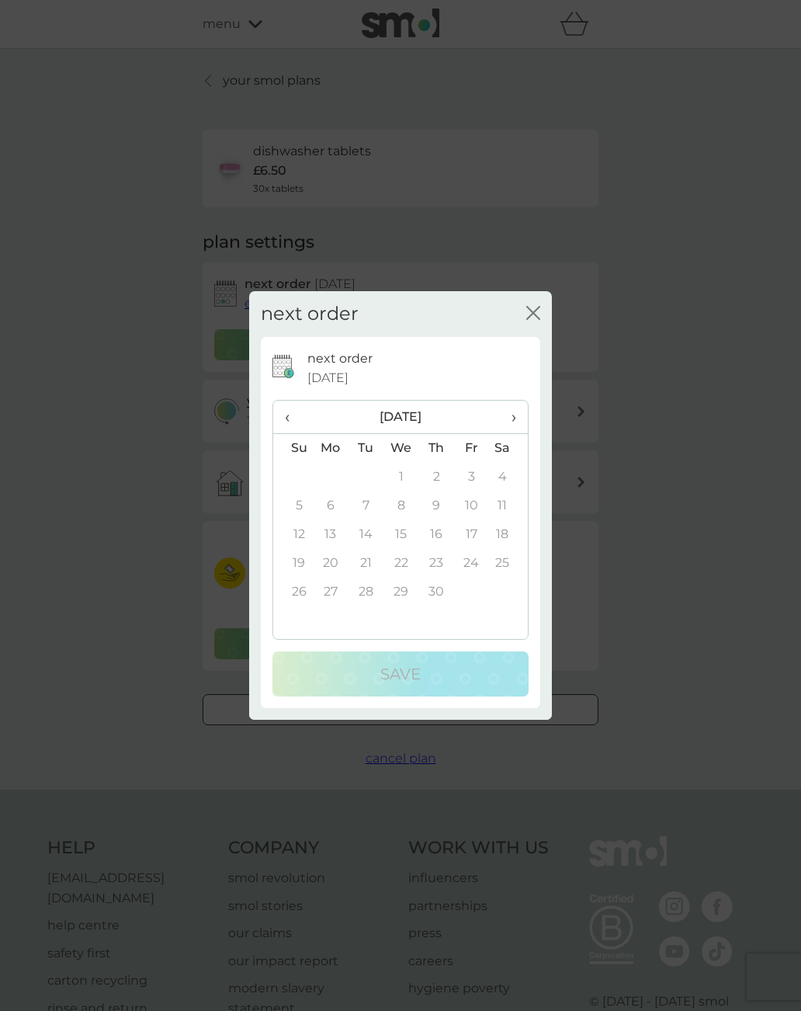
click at [522, 415] on th "›" at bounding box center [508, 417] width 39 height 33
click at [509, 533] on td "16" at bounding box center [508, 534] width 39 height 29
click at [537, 307] on icon "close" at bounding box center [533, 313] width 14 height 14
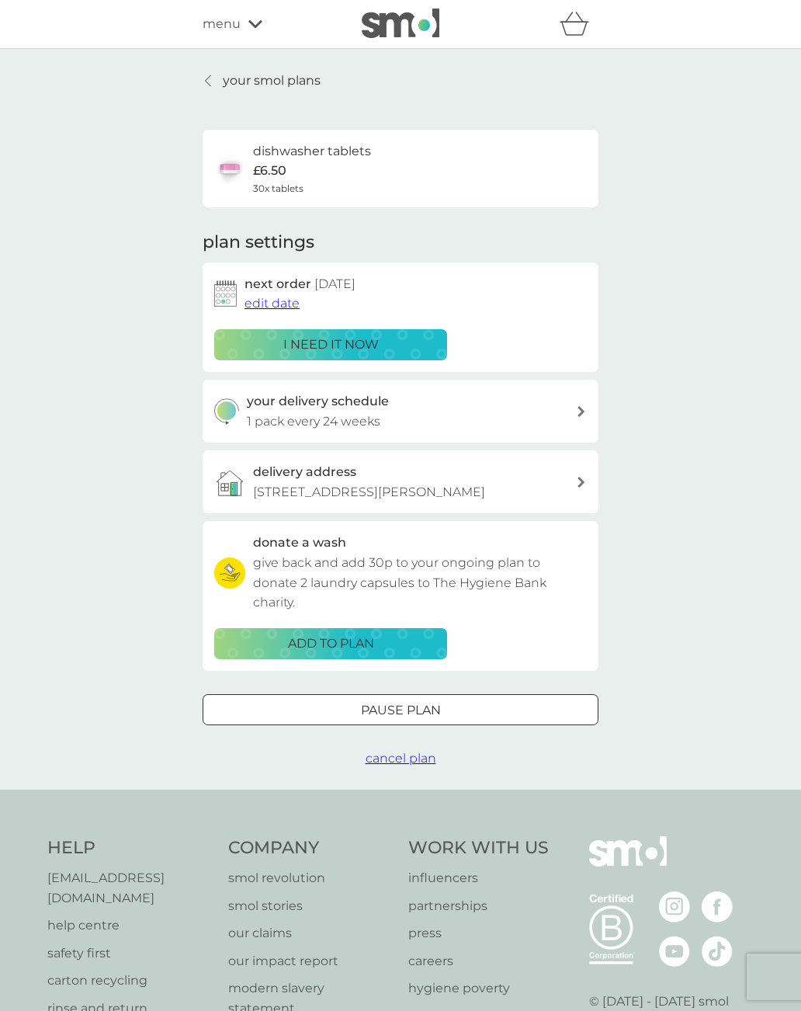
click at [455, 703] on div "Pause plan" at bounding box center [400, 710] width 394 height 20
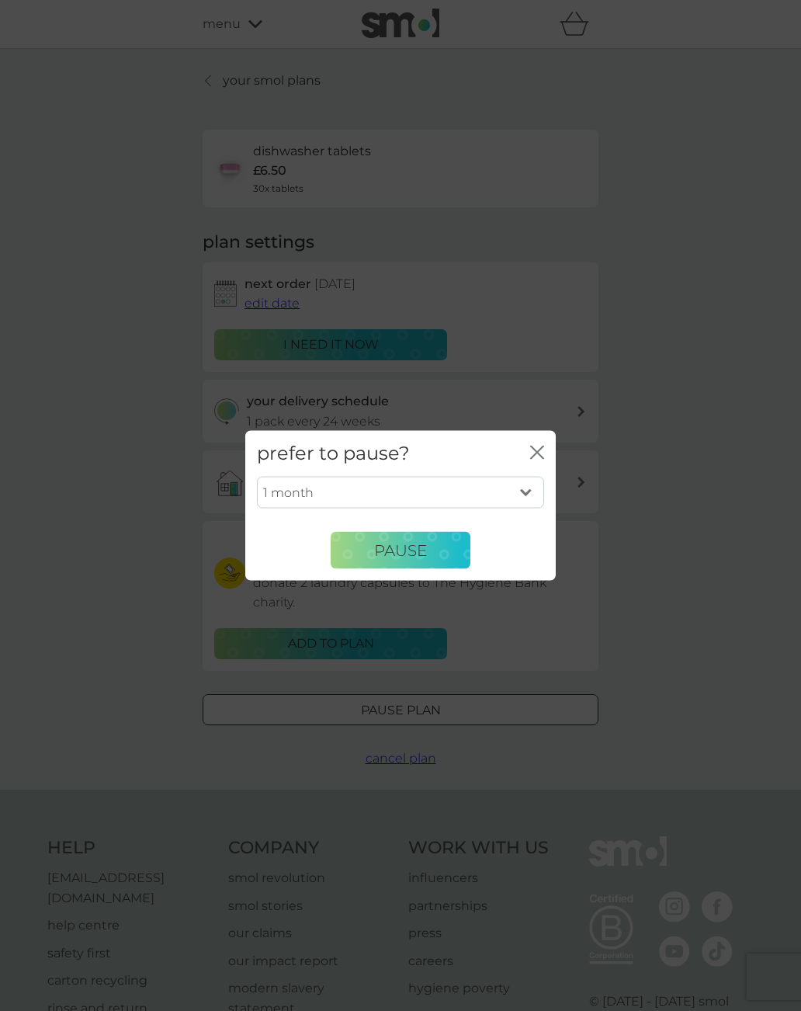
click at [535, 492] on select "1 month 2 months 3 months 4 months 5 months 6 months" at bounding box center [400, 492] width 287 height 33
select select "6"
click at [436, 551] on button "Pause" at bounding box center [401, 550] width 140 height 37
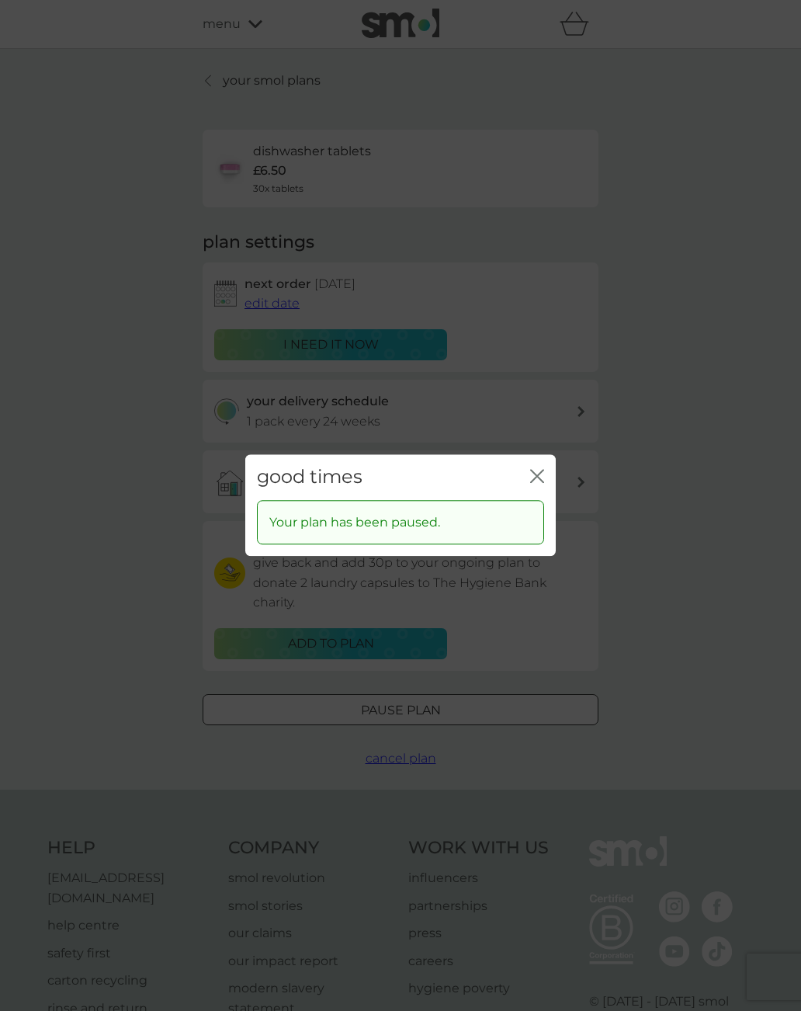
click at [547, 474] on div "good times close" at bounding box center [400, 477] width 311 height 46
click at [540, 474] on icon "close" at bounding box center [540, 476] width 6 height 12
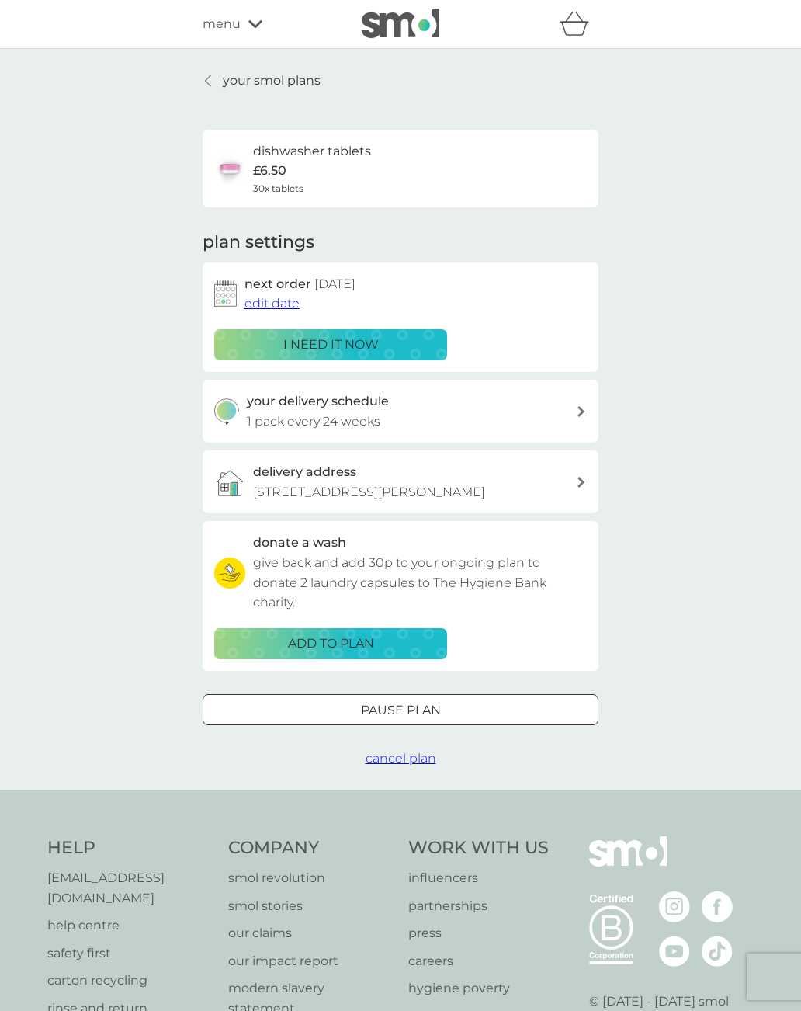
click at [215, 75] on link "your smol plans" at bounding box center [262, 81] width 118 height 20
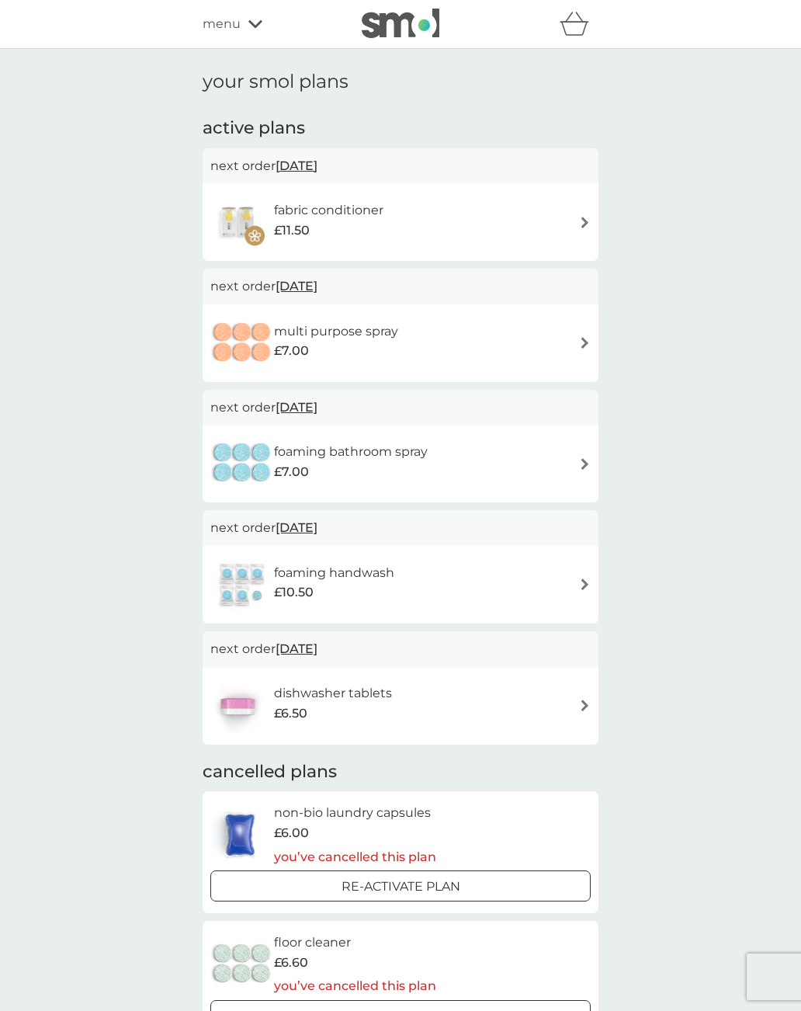
click at [588, 699] on img at bounding box center [585, 705] width 12 height 12
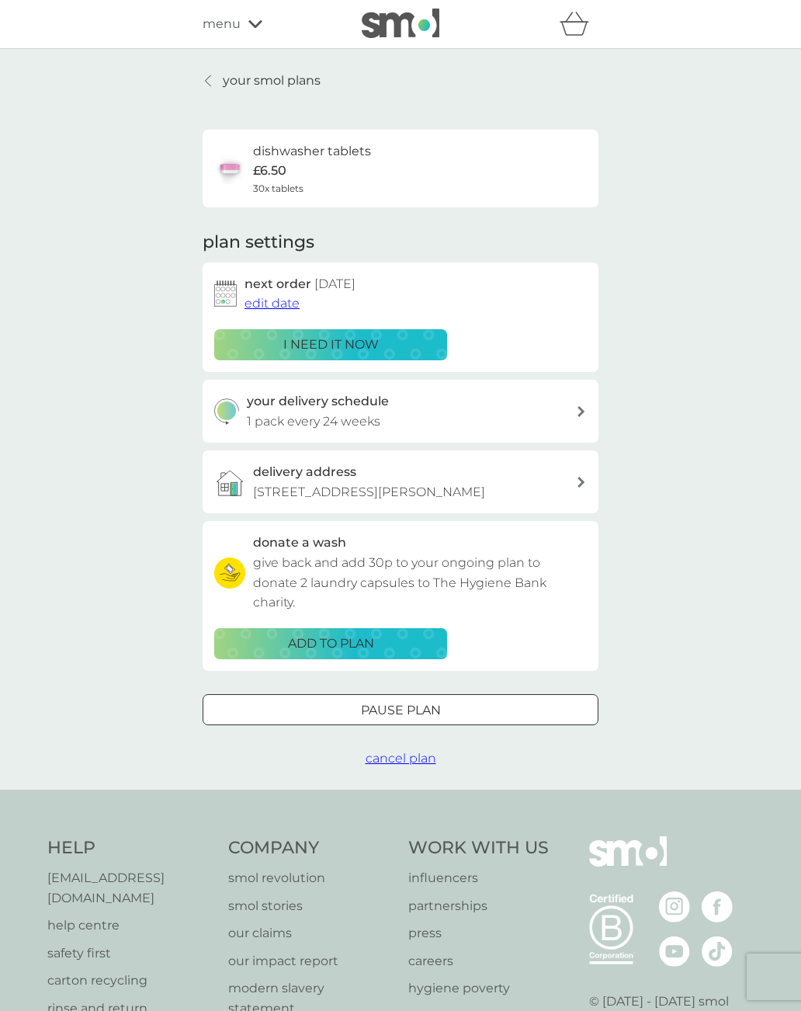
click at [279, 306] on span "edit date" at bounding box center [272, 303] width 55 height 15
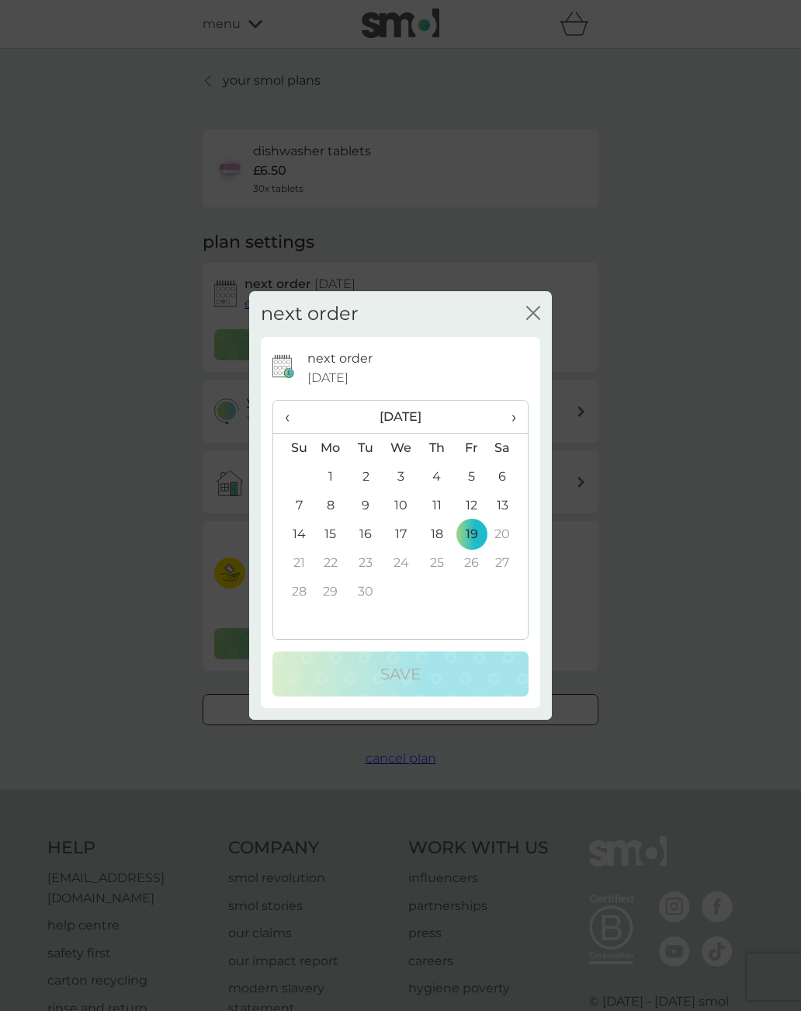
click at [294, 421] on span "‹" at bounding box center [293, 417] width 16 height 33
click at [514, 529] on td "16" at bounding box center [508, 534] width 39 height 29
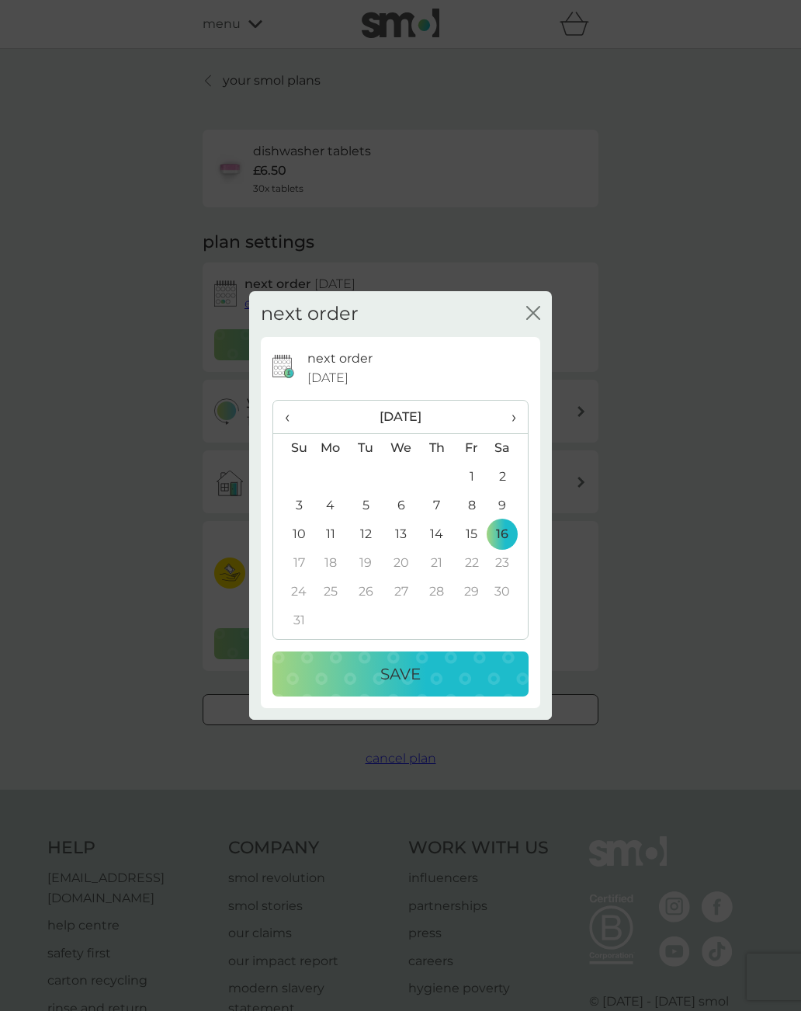
click at [422, 674] on div "Save" at bounding box center [400, 673] width 225 height 25
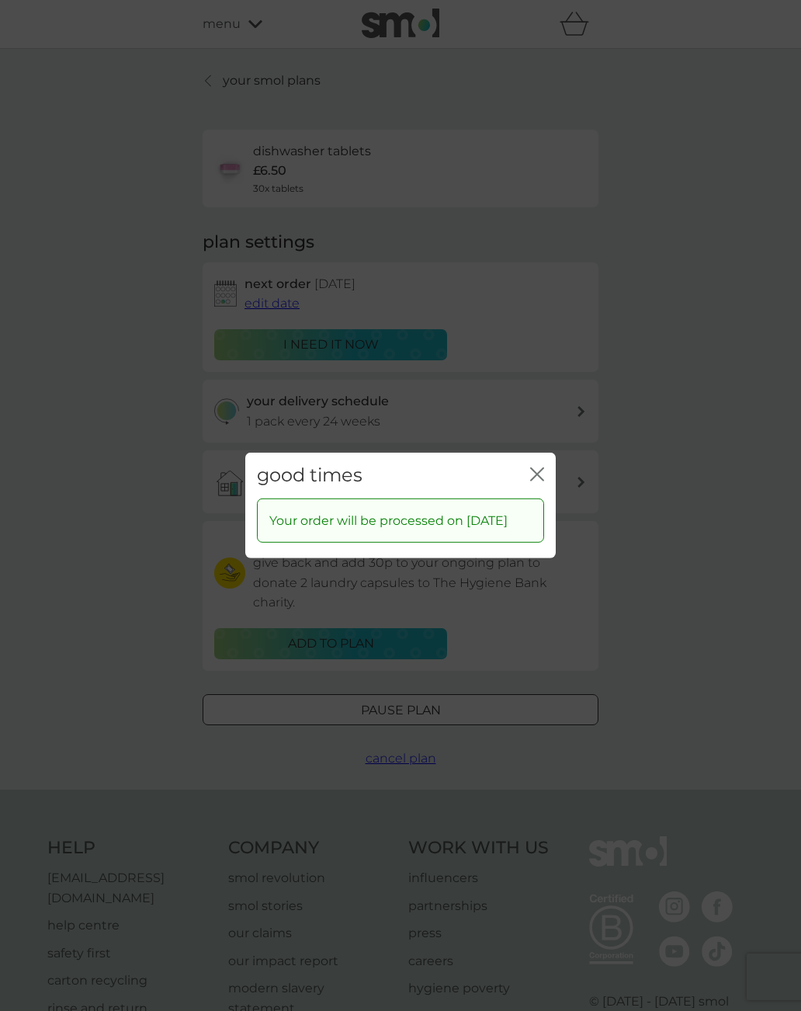
click at [539, 468] on icon "close" at bounding box center [540, 474] width 6 height 12
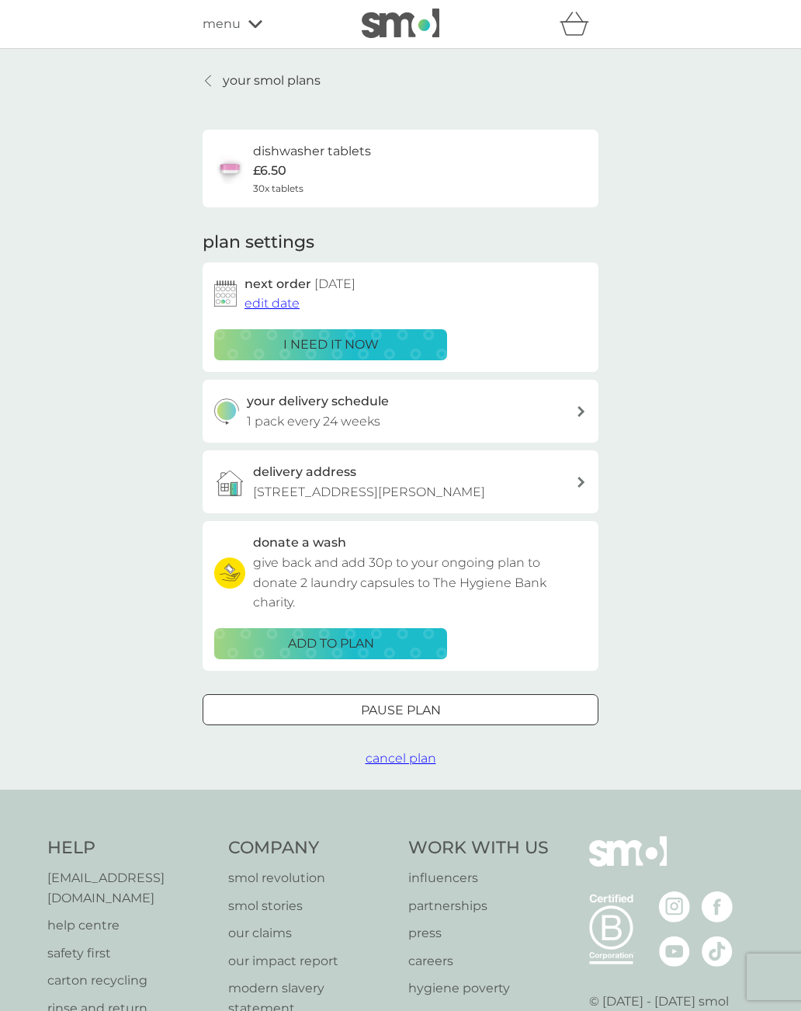
click at [239, 80] on p "your smol plans" at bounding box center [272, 81] width 98 height 20
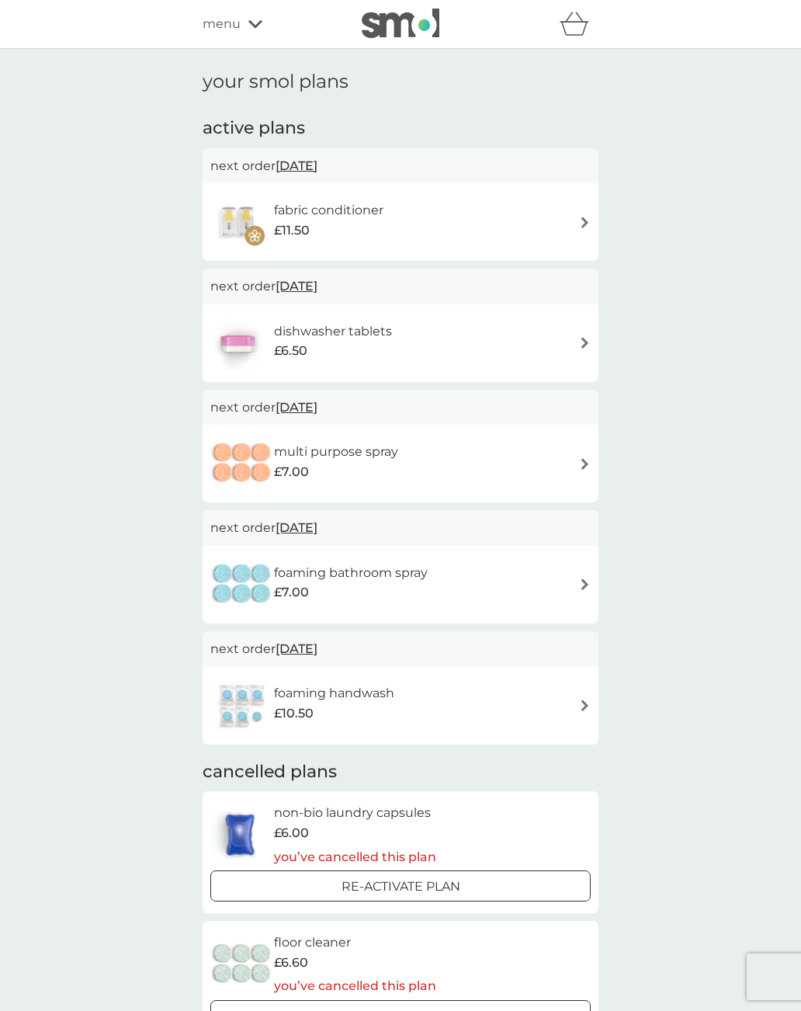
click at [255, 23] on icon at bounding box center [255, 23] width 14 height 9
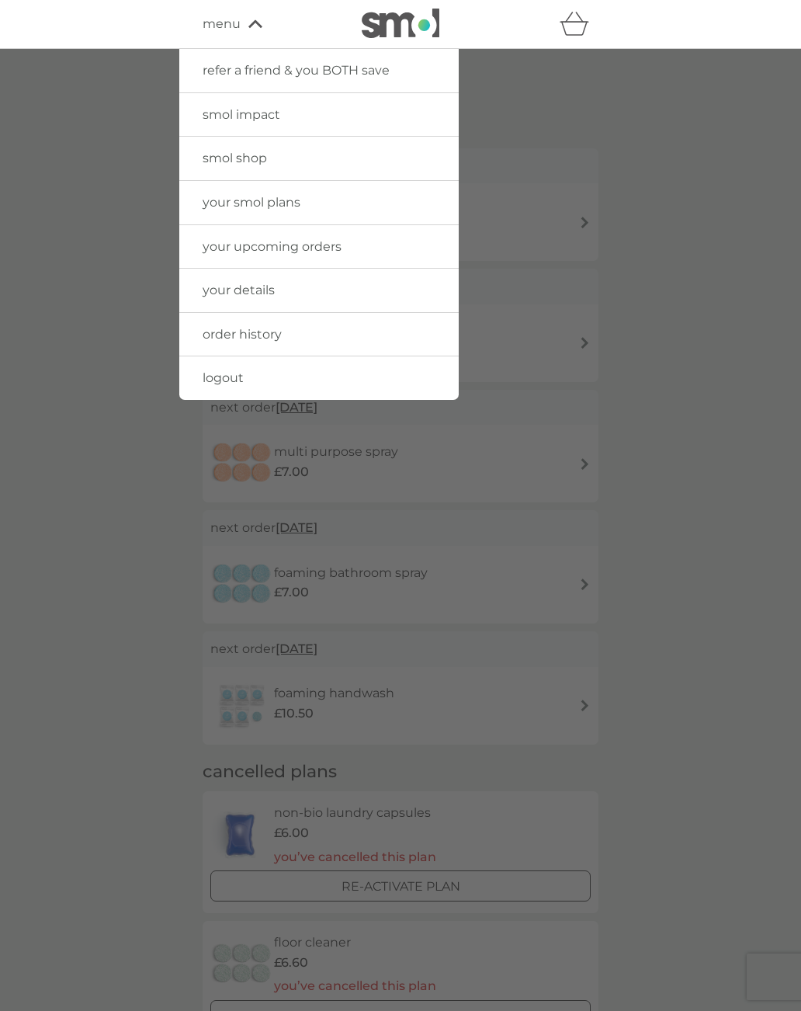
click at [235, 372] on span "logout" at bounding box center [223, 377] width 41 height 15
